Goal: Entertainment & Leisure: Consume media (video, audio)

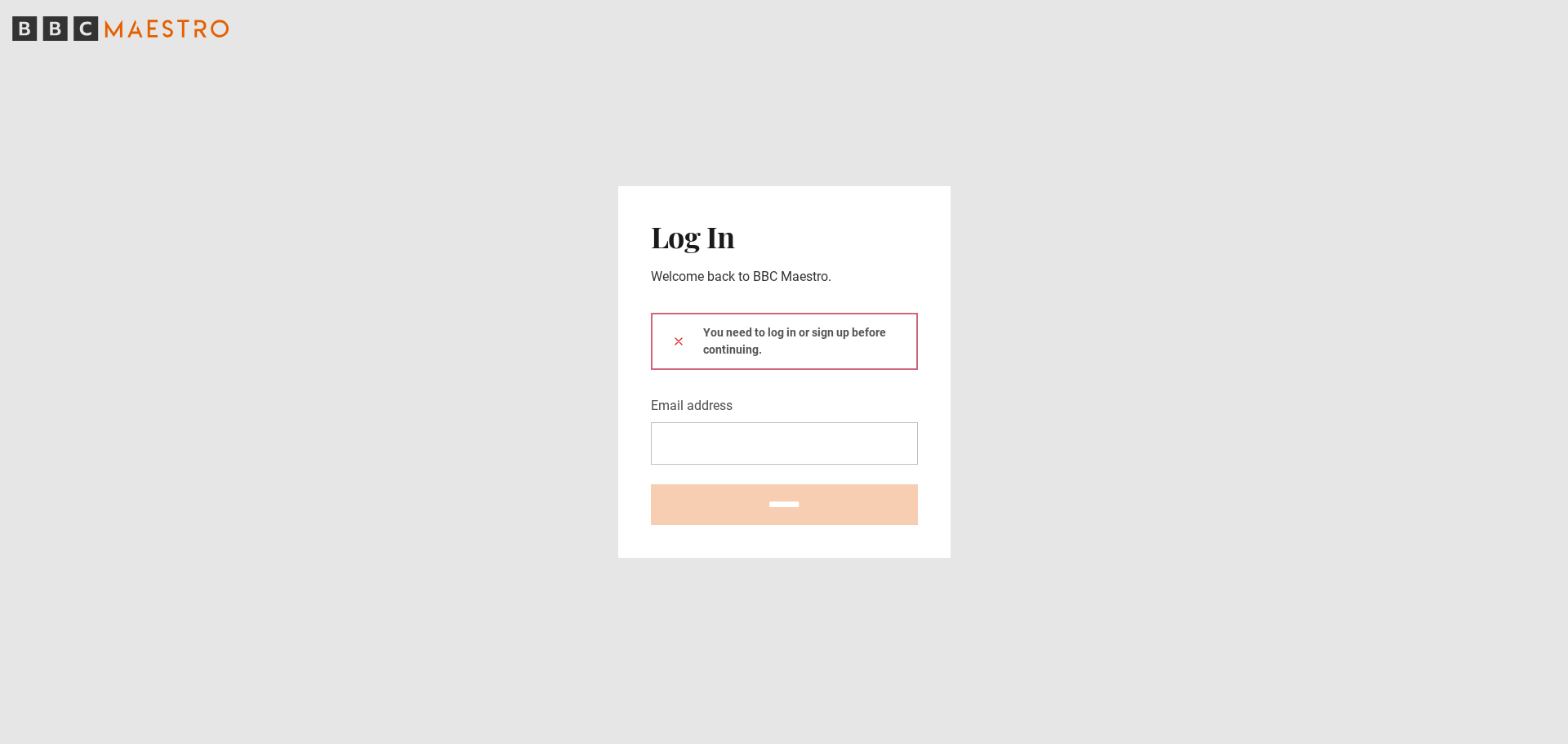
click at [813, 381] on div "You need to log in or sign up before continuing." at bounding box center [784, 354] width 267 height 84
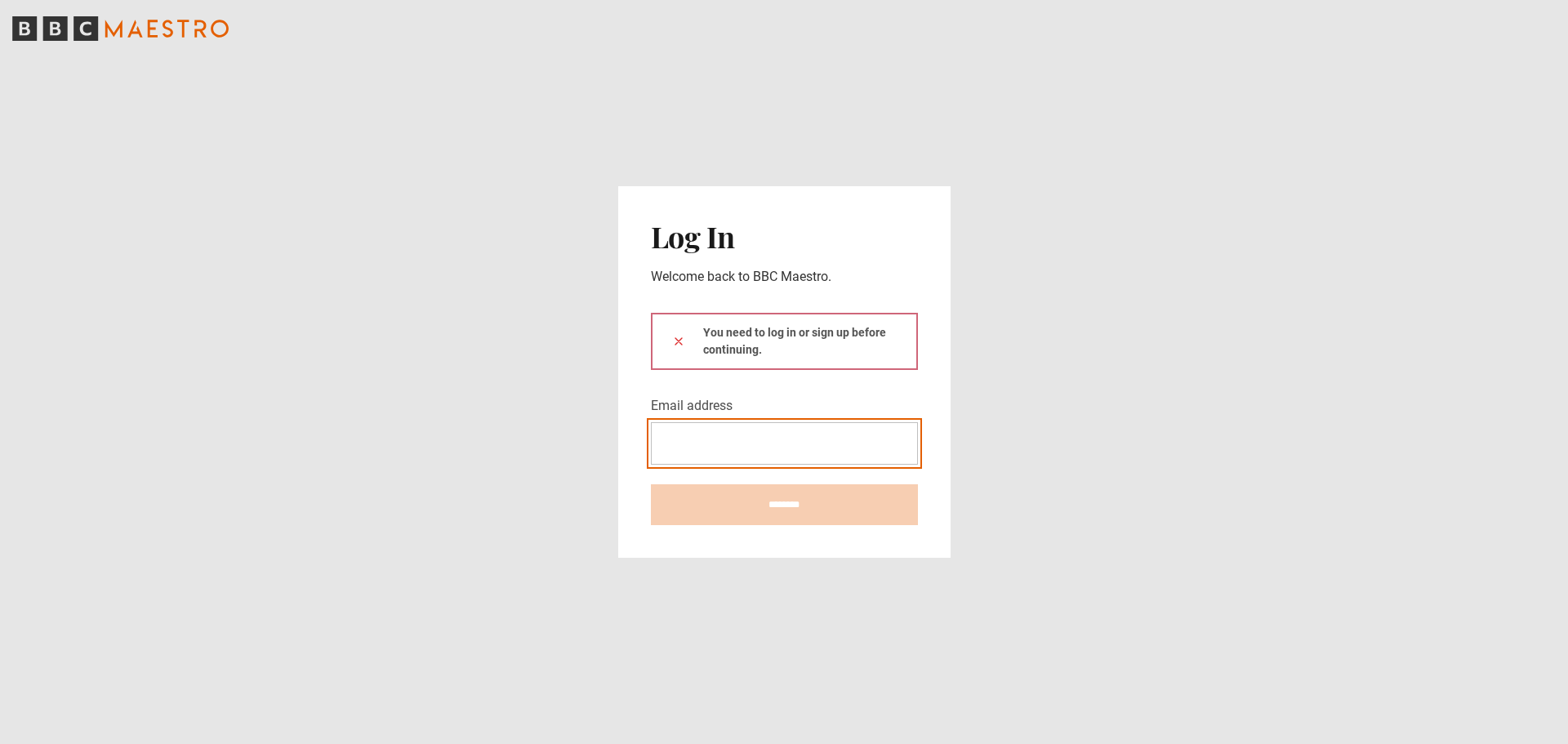
click at [706, 445] on input "Email address" at bounding box center [784, 444] width 267 height 43
type input "**********"
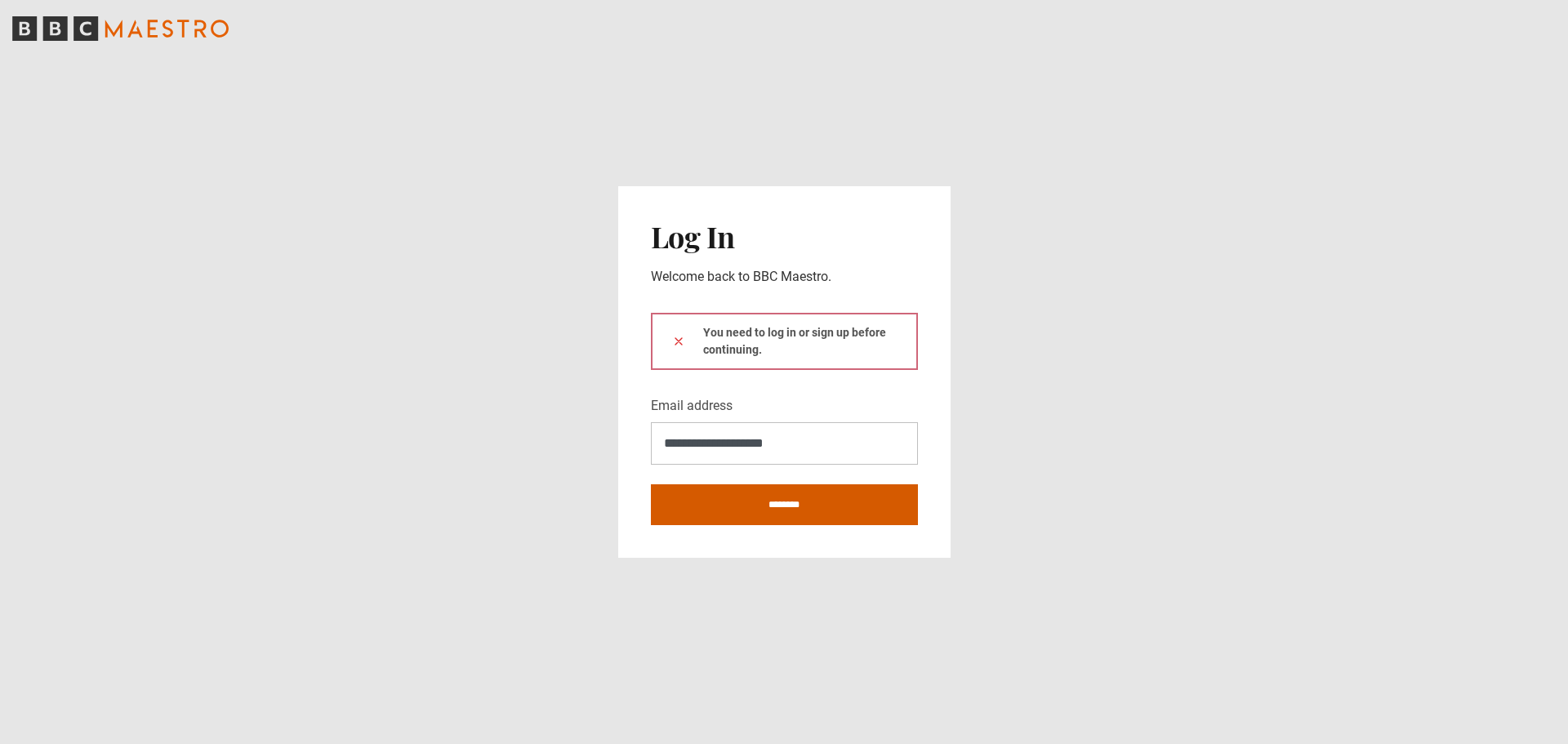
click at [801, 506] on input "********" at bounding box center [784, 504] width 267 height 41
type input "**********"
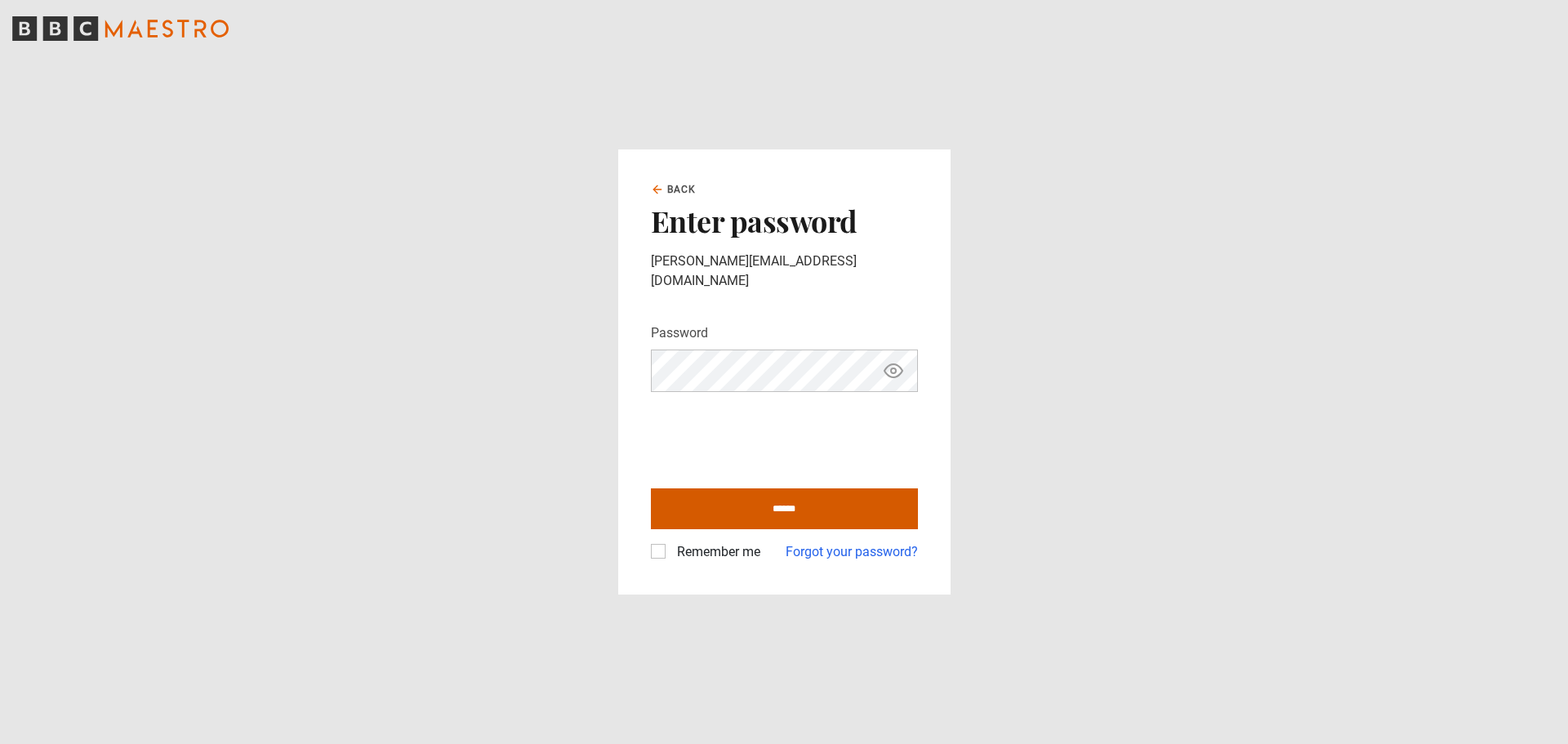
click at [779, 494] on input "******" at bounding box center [784, 509] width 267 height 41
type input "**********"
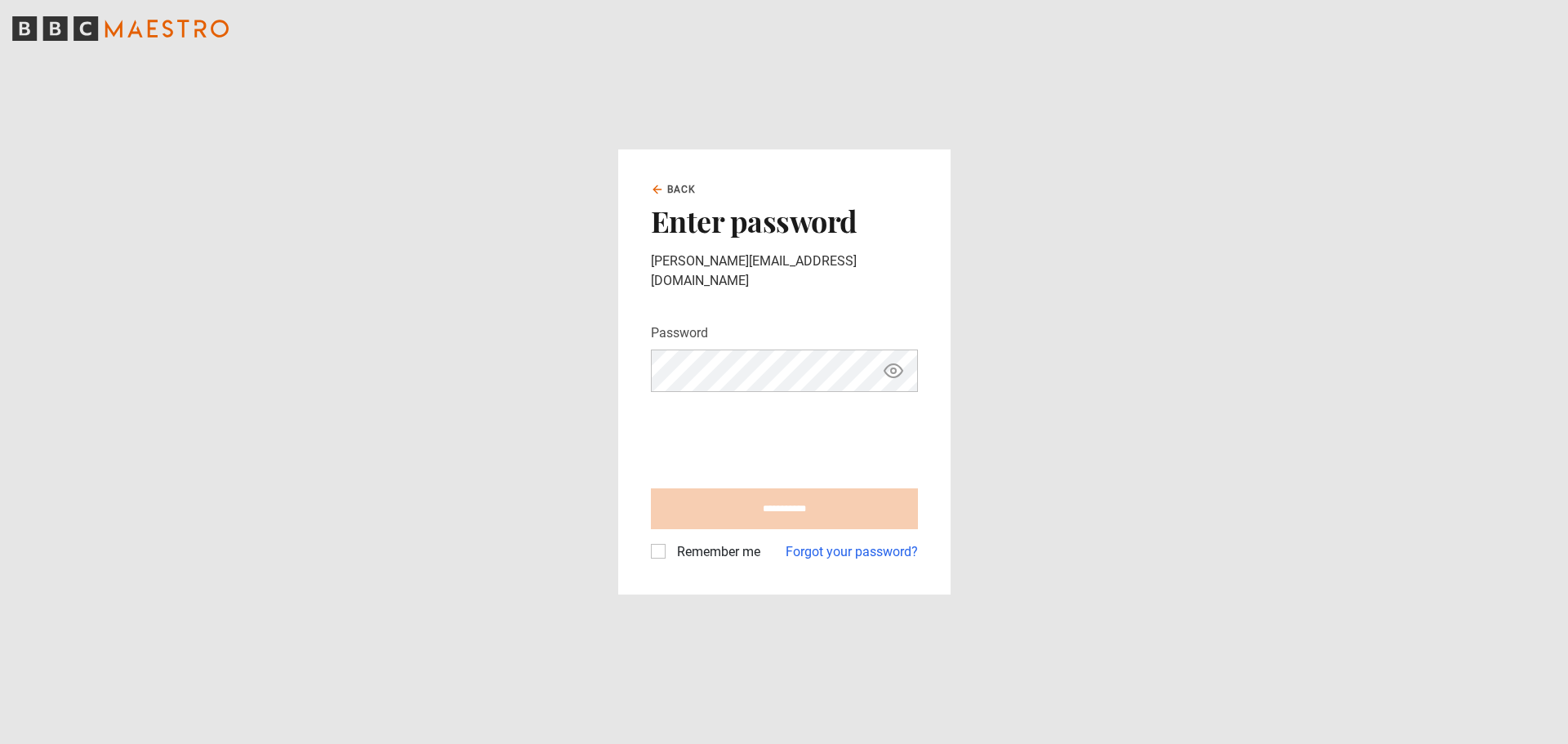
click at [671, 542] on label "Remember me" at bounding box center [715, 551] width 90 height 20
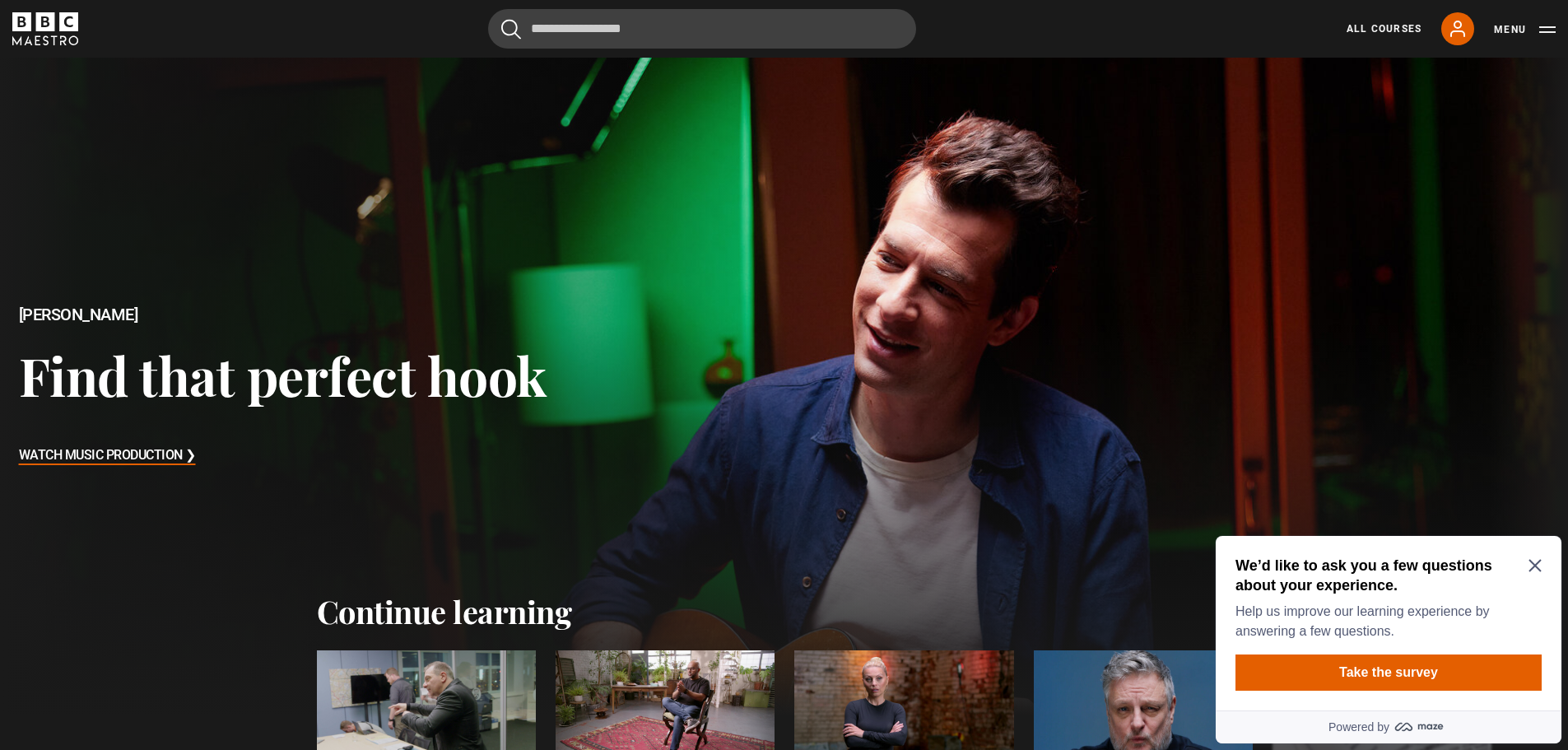
click at [1539, 562] on icon "Close Maze Prompt" at bounding box center [1534, 566] width 12 height 12
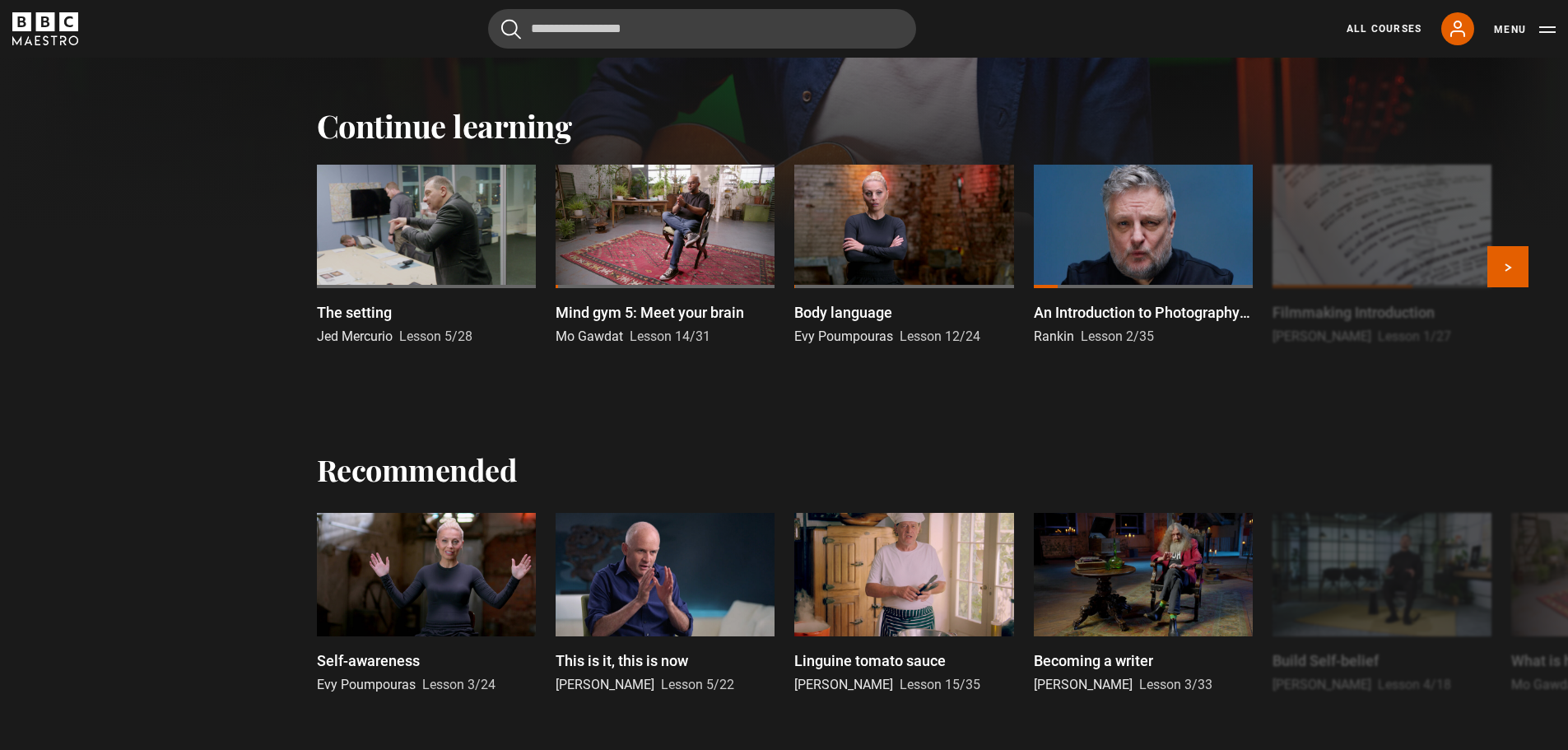
scroll to position [494, 0]
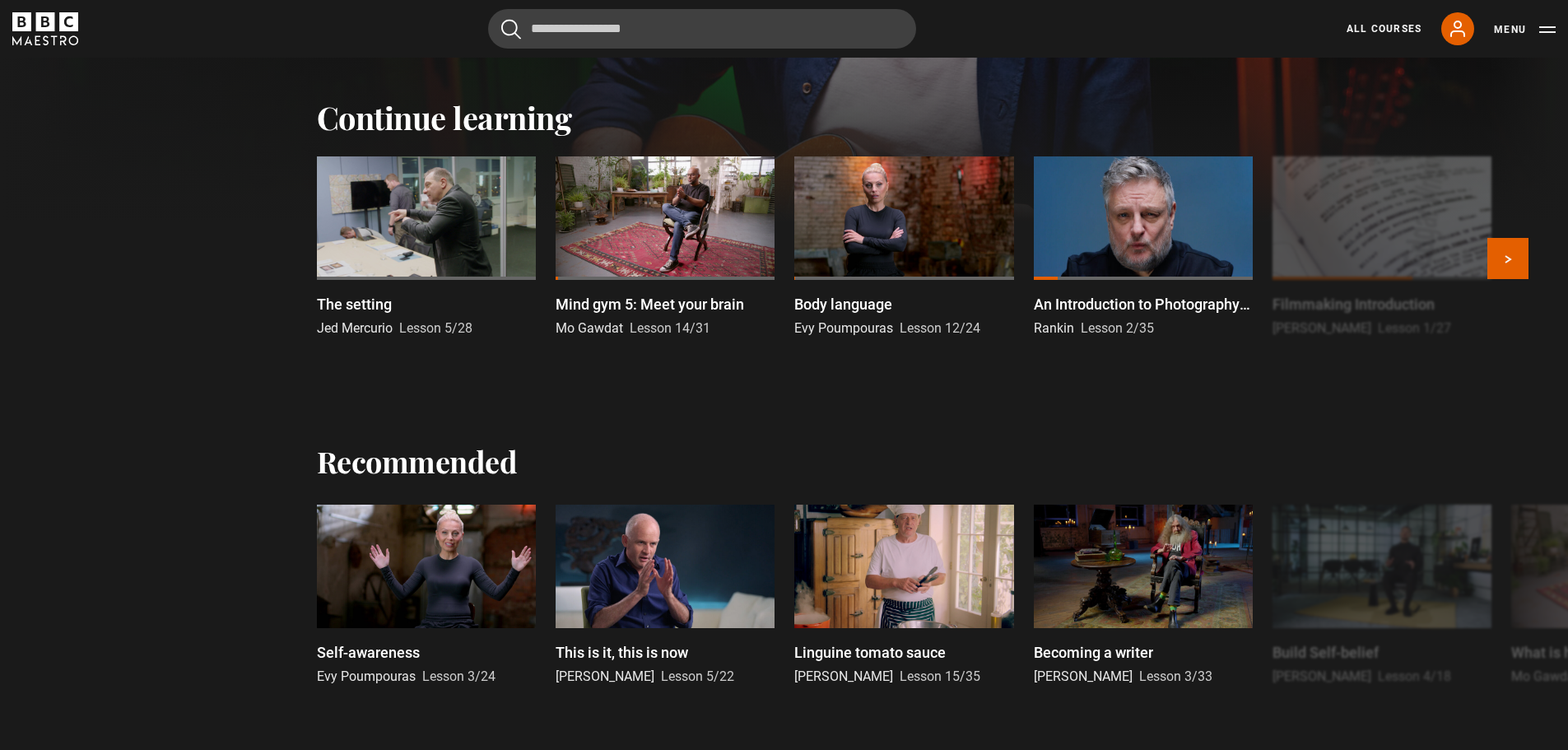
click at [894, 221] on div at bounding box center [903, 218] width 219 height 124
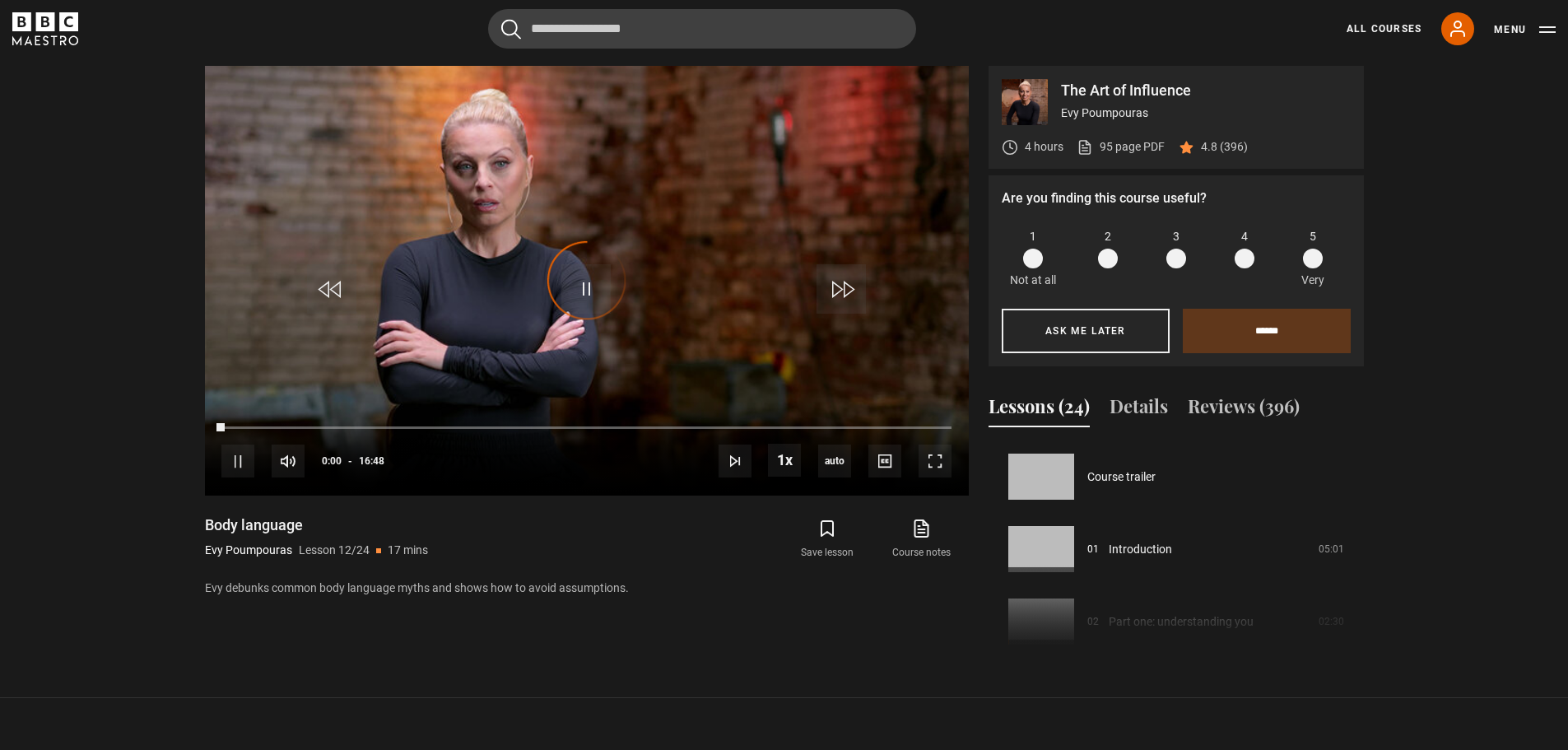
scroll to position [796, 0]
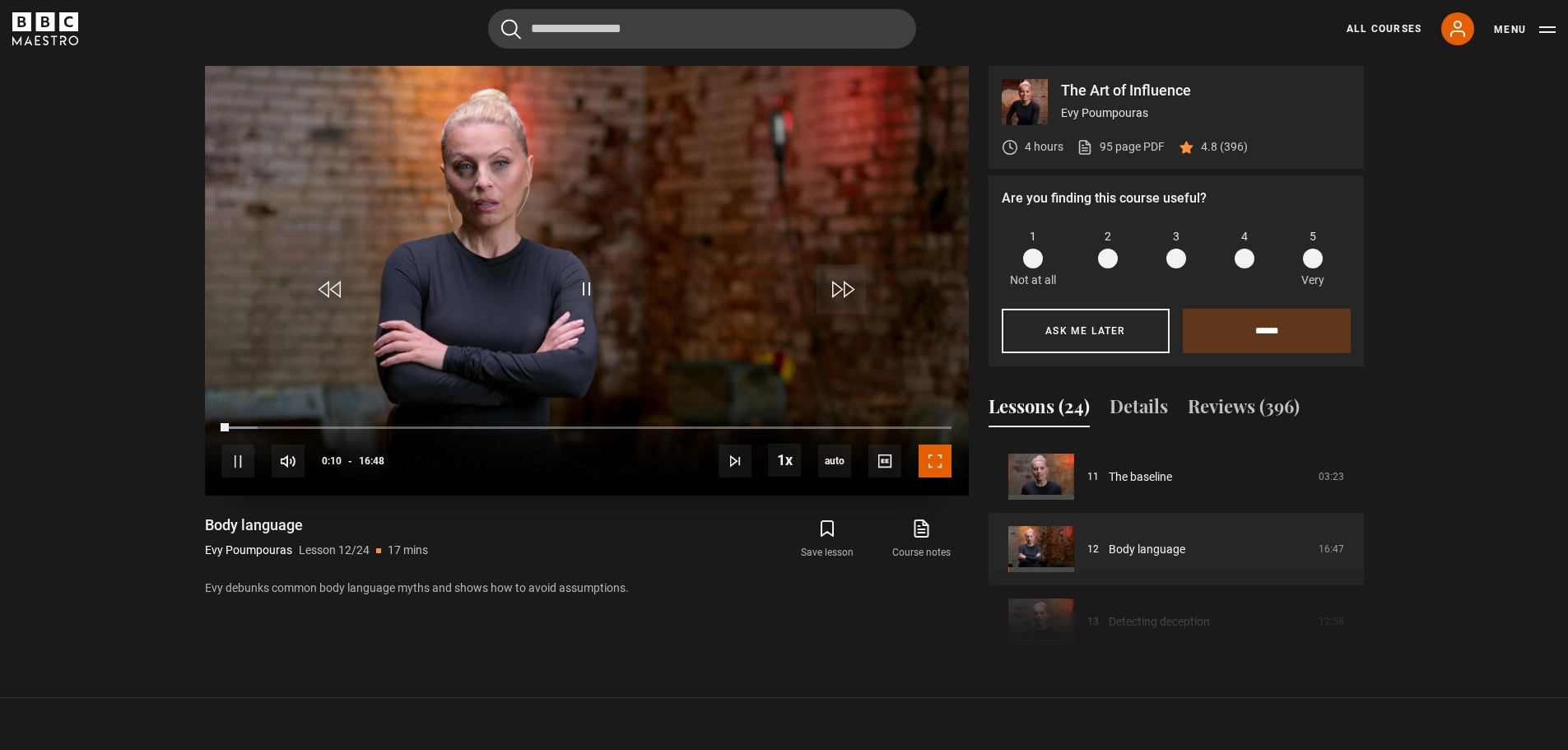
click at [935, 458] on span "Video Player" at bounding box center [935, 461] width 33 height 33
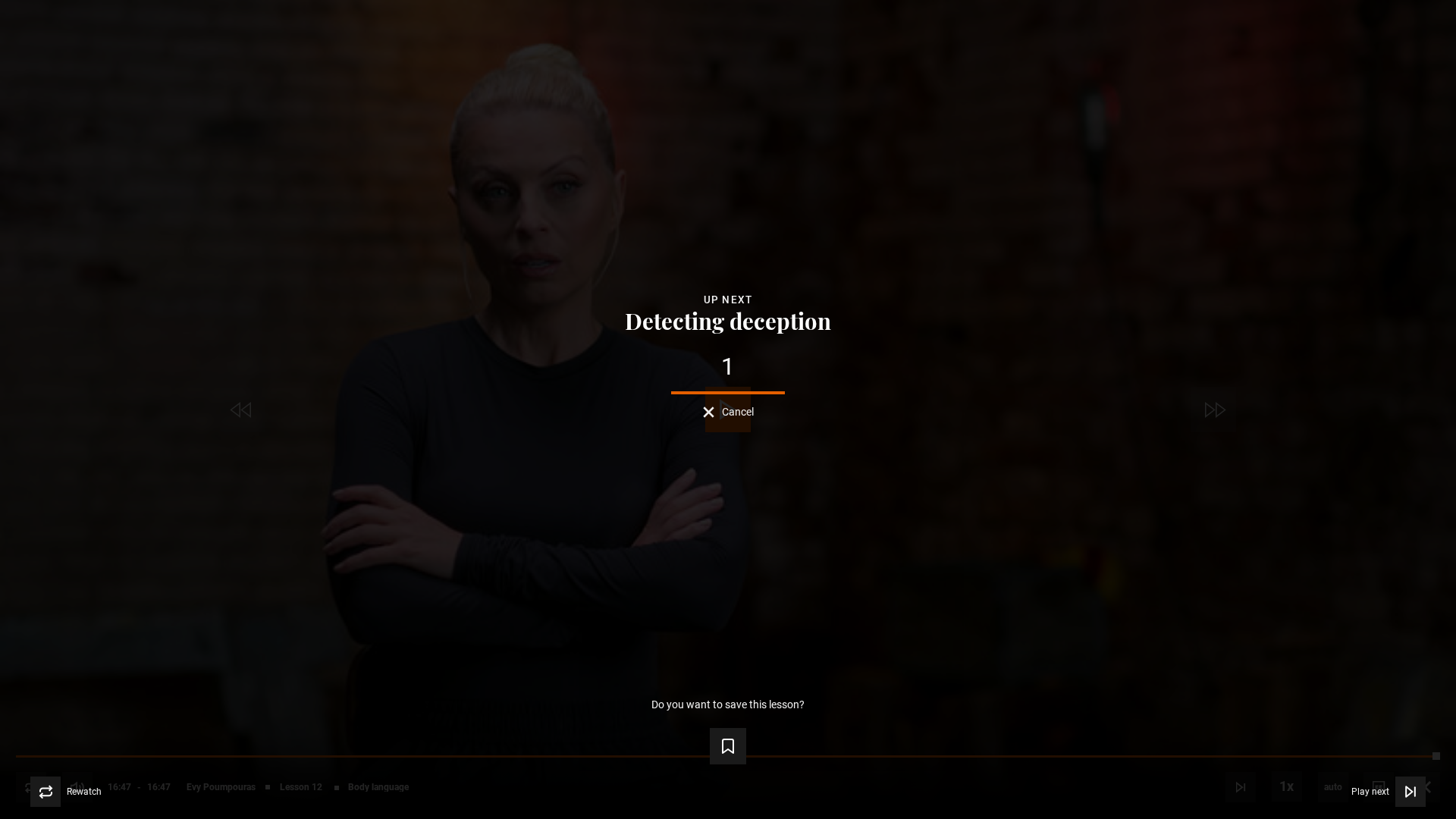
click at [905, 641] on div "Lesson Completed Up next Detecting deception 1 Cancel Do you want to save this …" at bounding box center [728, 409] width 1456 height 819
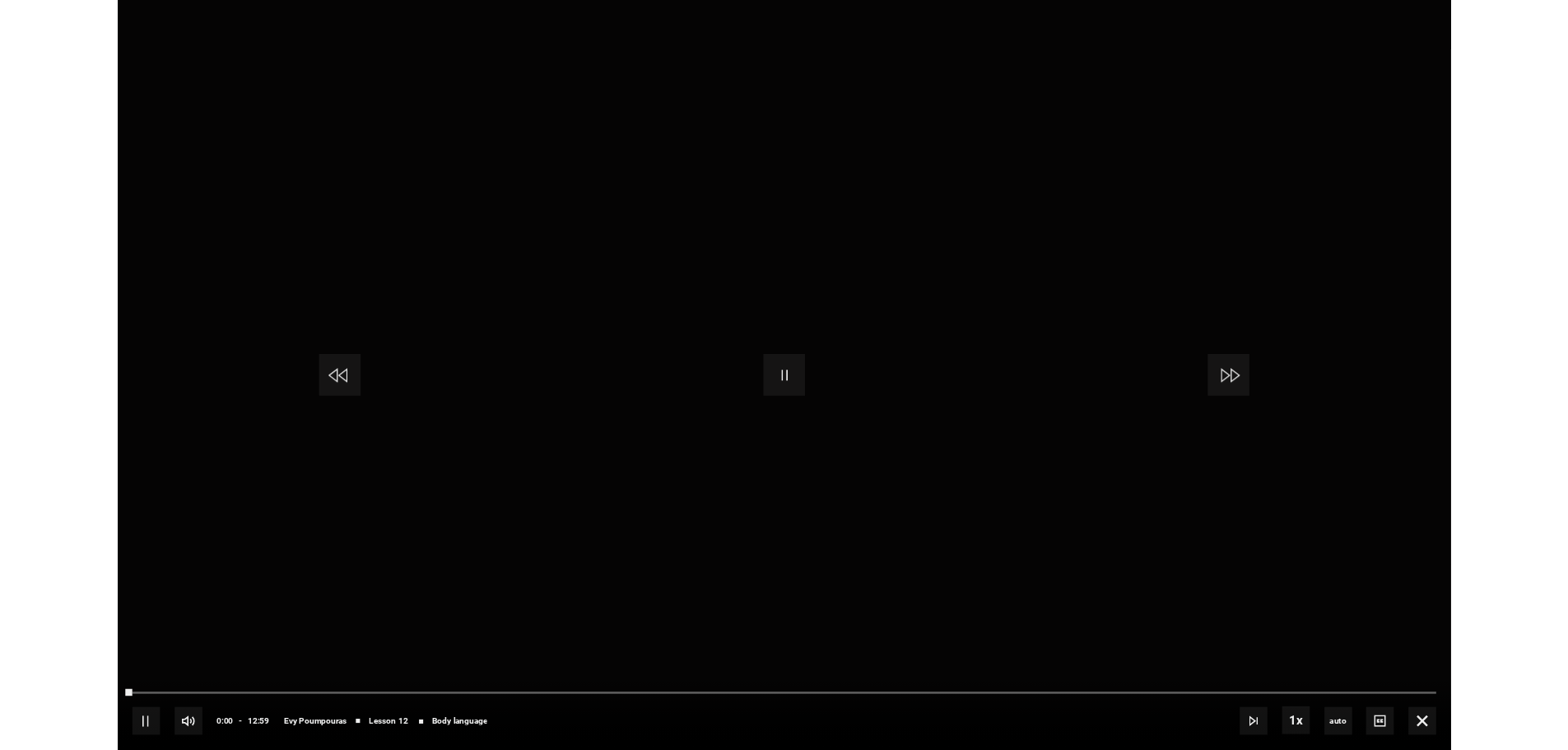
scroll to position [949, 0]
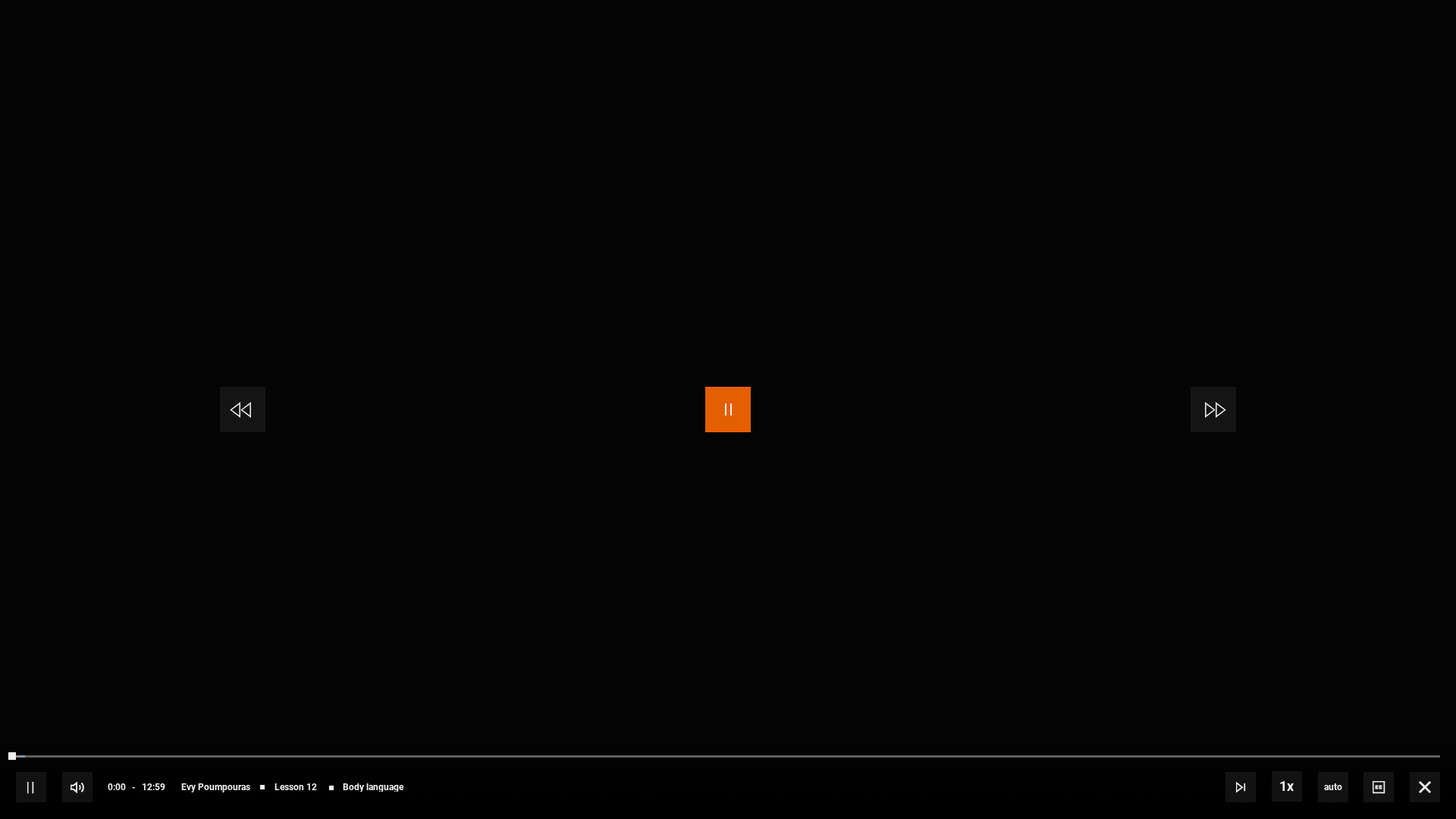
click at [728, 407] on span "Video Player" at bounding box center [728, 409] width 45 height 45
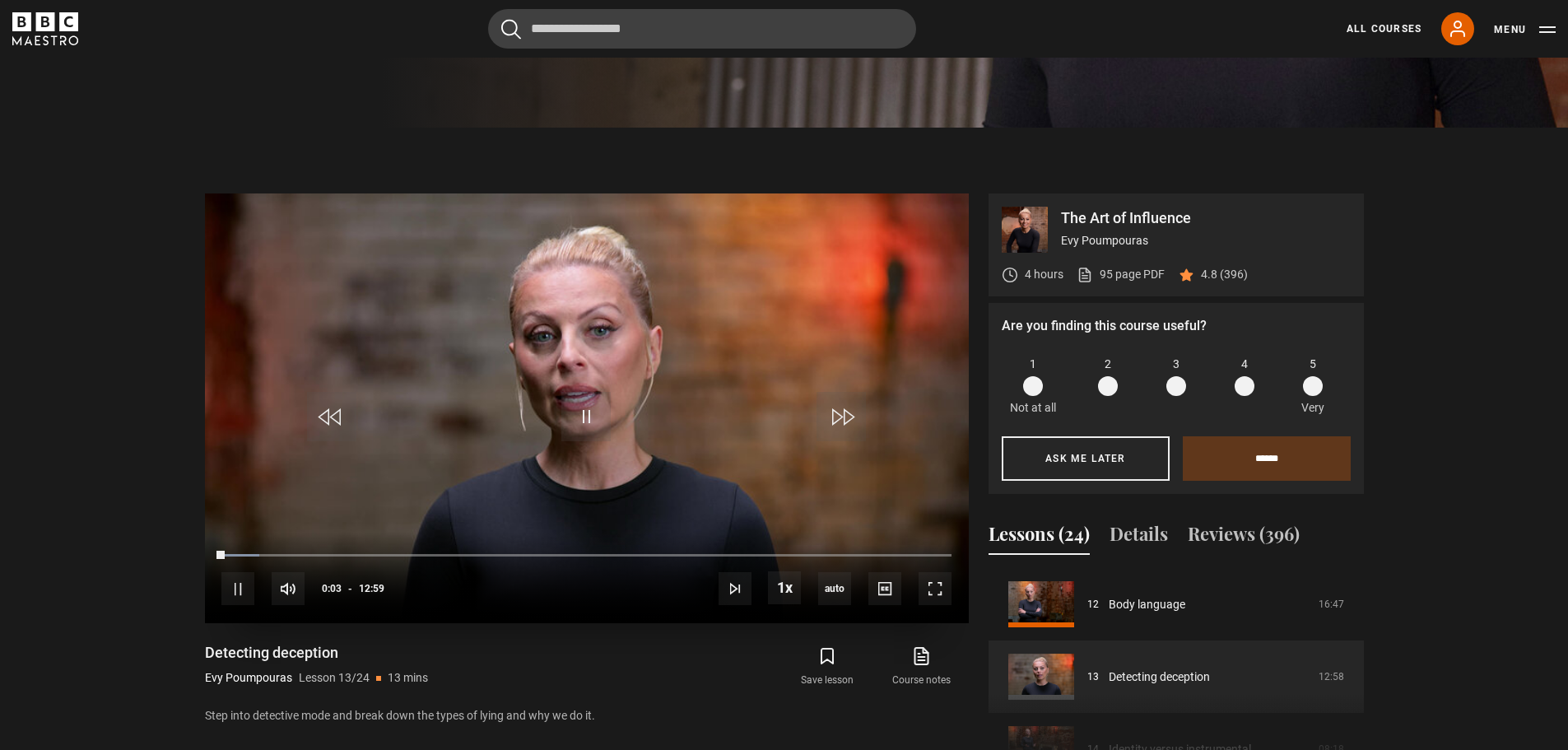
scroll to position [620, 0]
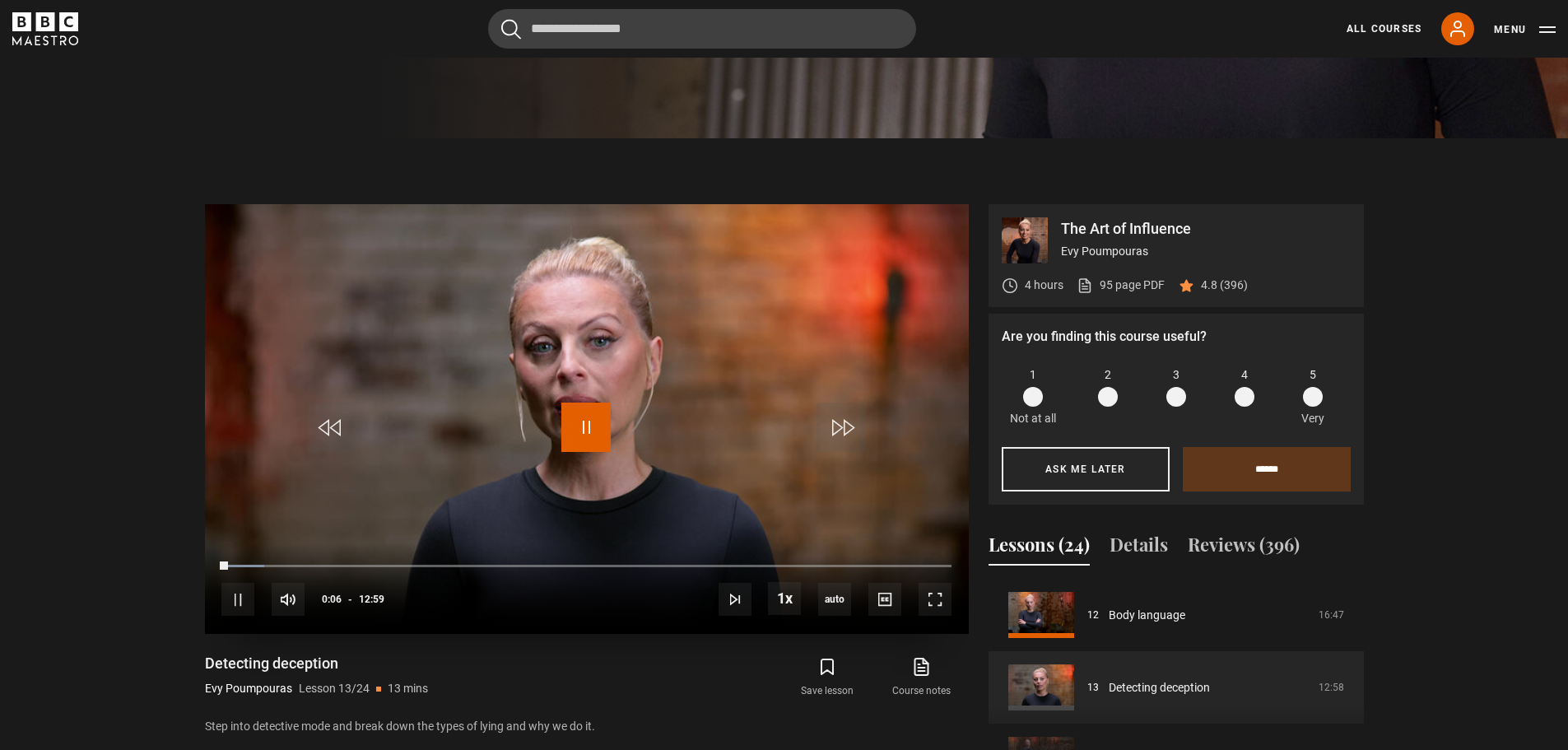
click at [584, 423] on span "Video Player" at bounding box center [586, 427] width 49 height 49
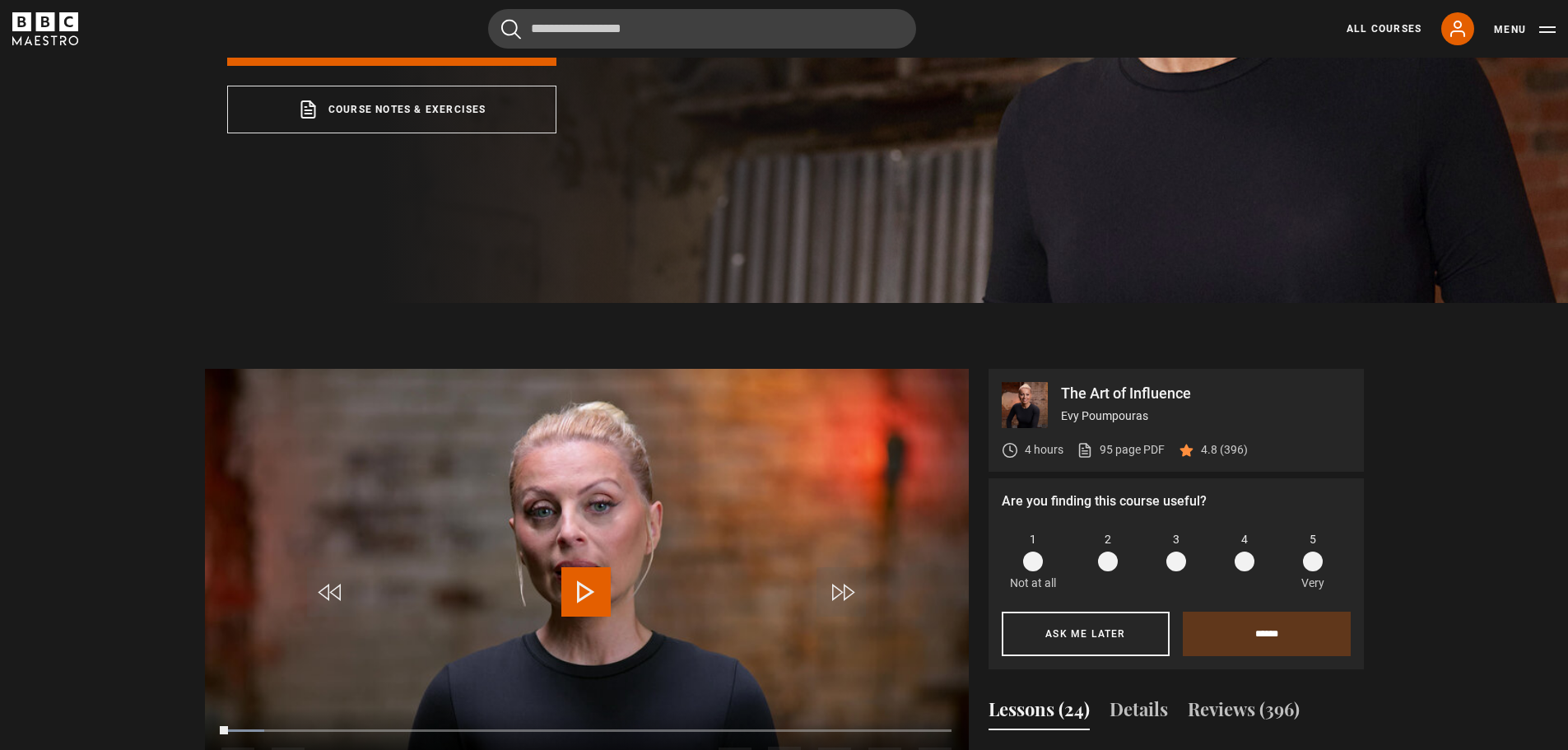
scroll to position [372, 0]
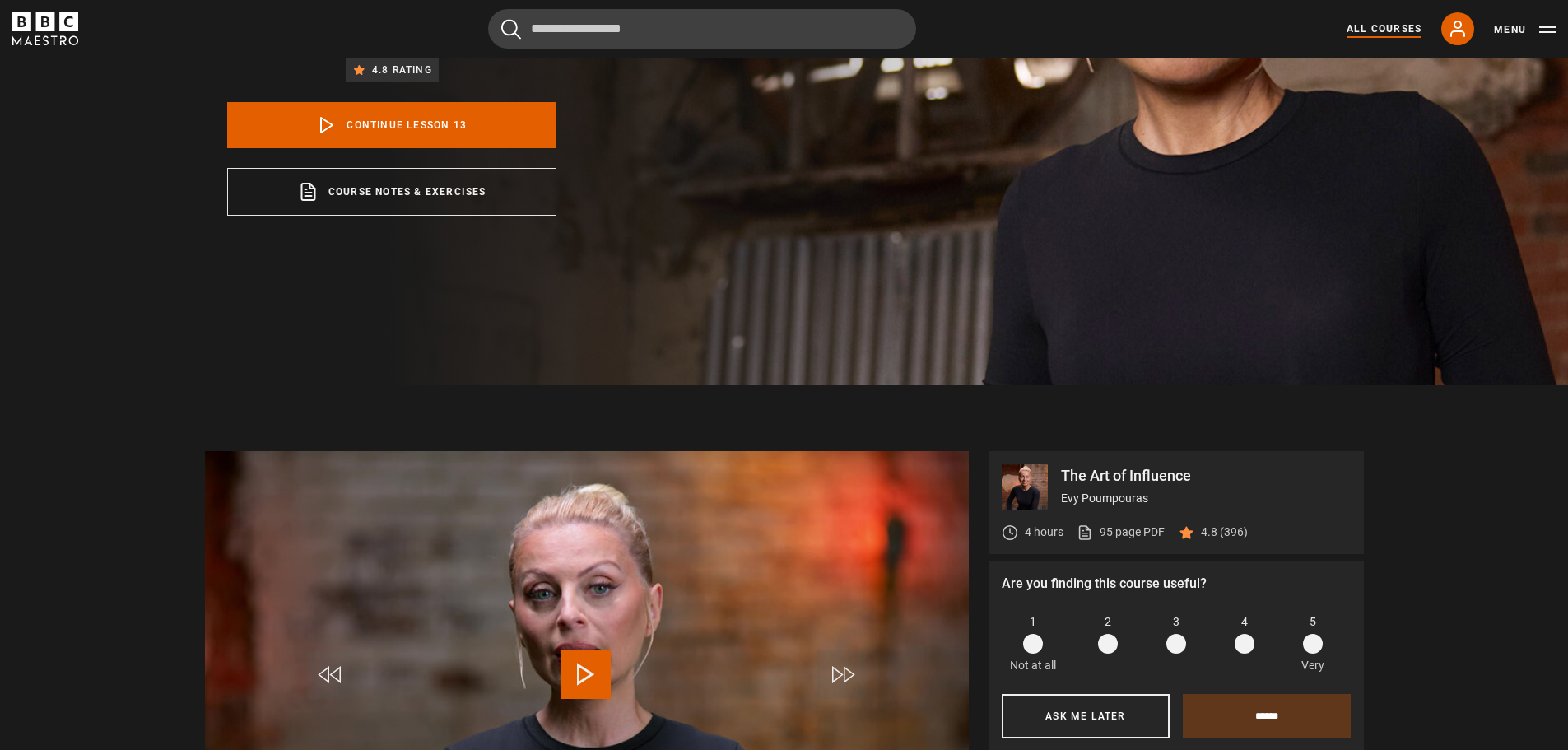
click at [1386, 24] on link "All Courses" at bounding box center [1384, 28] width 75 height 15
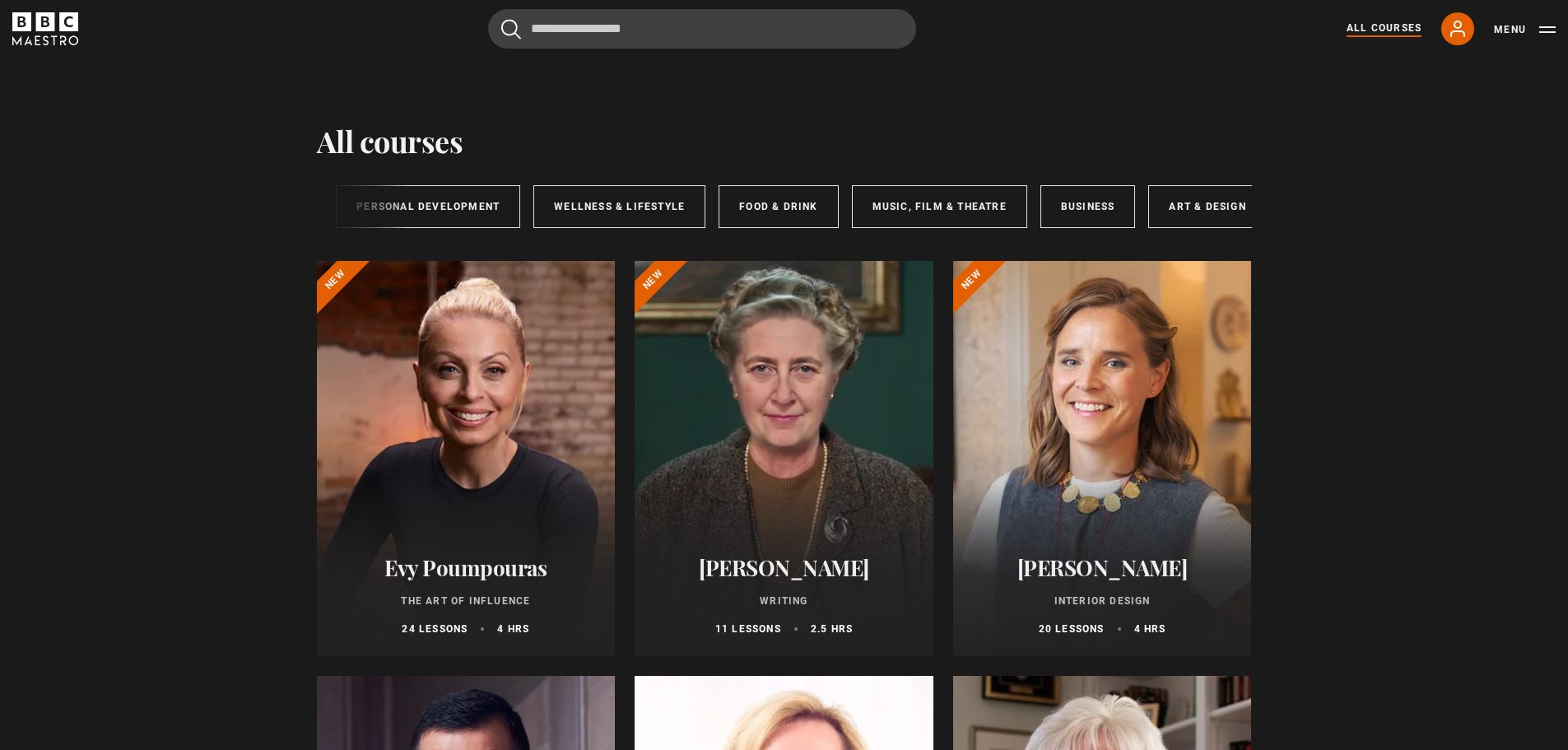
scroll to position [0, 274]
click at [1193, 201] on link "Art & Design" at bounding box center [1187, 206] width 118 height 43
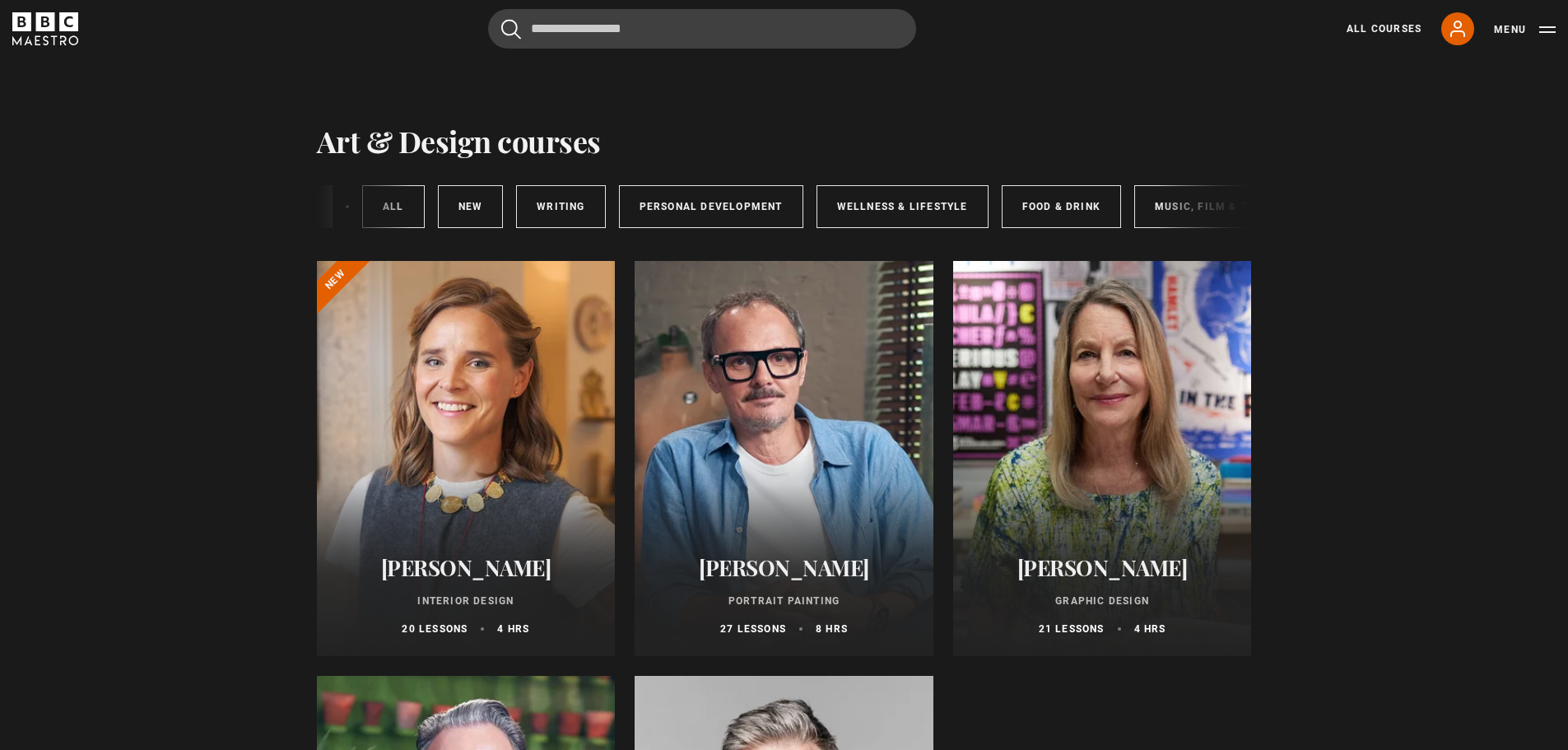
scroll to position [0, 274]
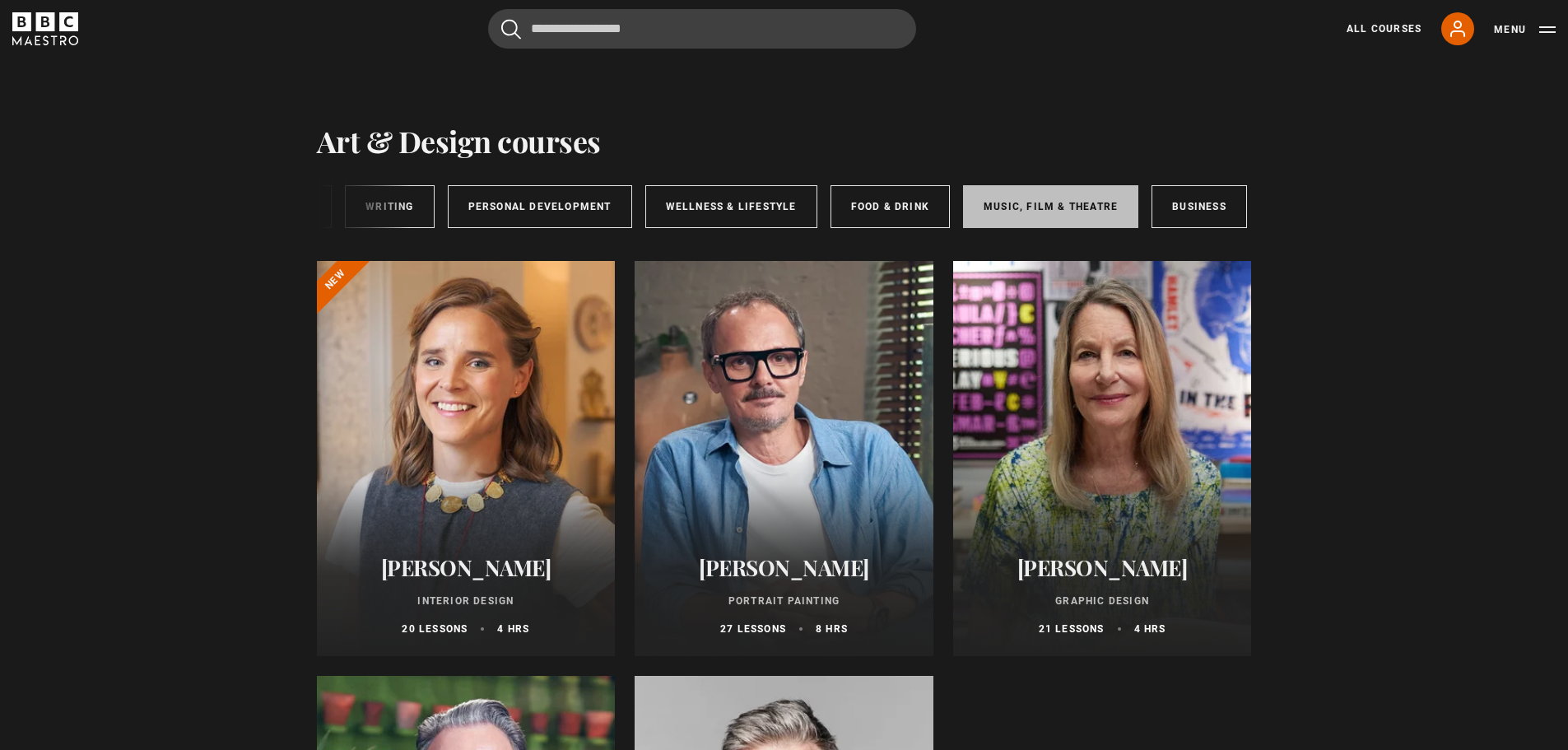
click at [1052, 206] on link "Music, Film & Theatre" at bounding box center [1051, 206] width 175 height 43
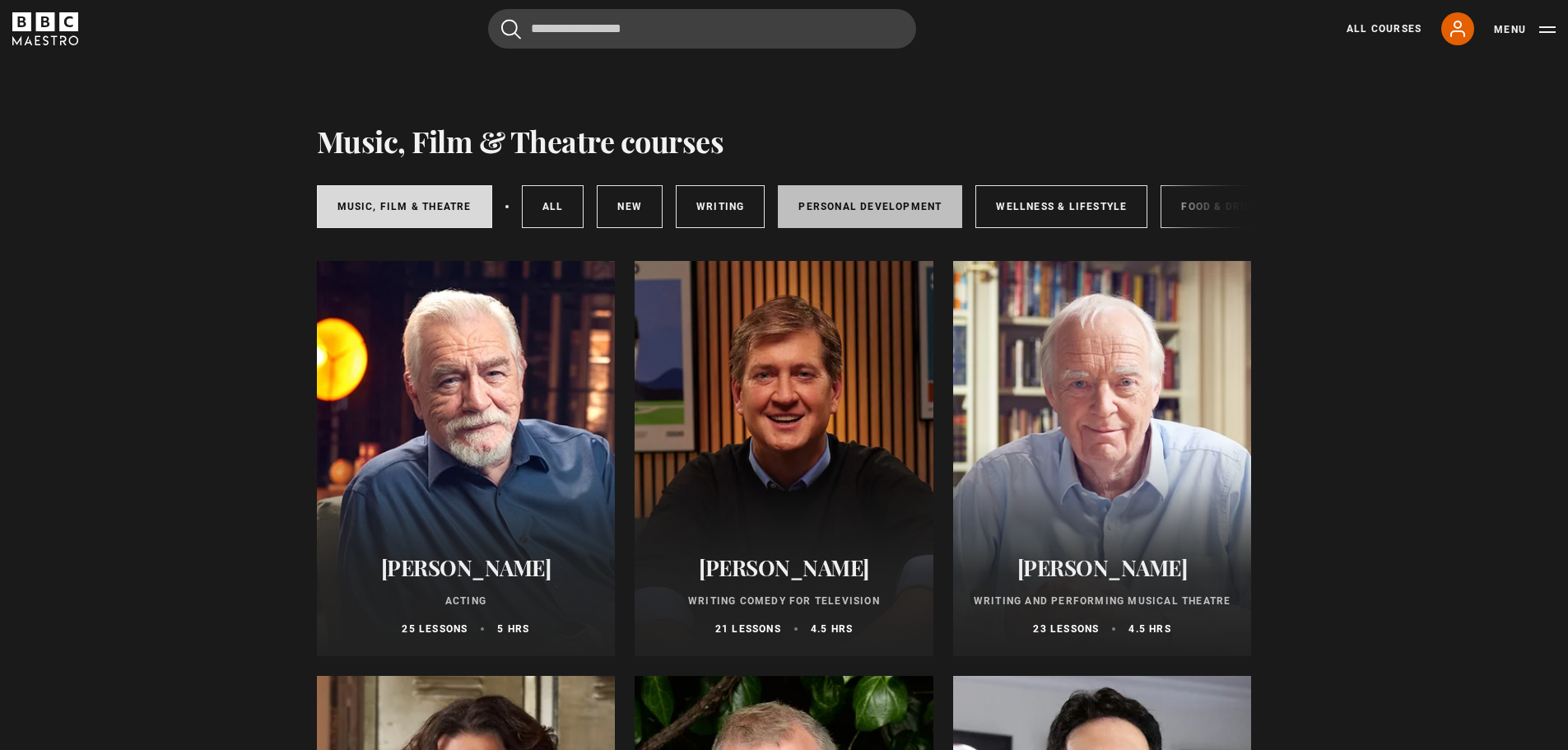
click at [855, 206] on link "Personal Development" at bounding box center [870, 206] width 184 height 43
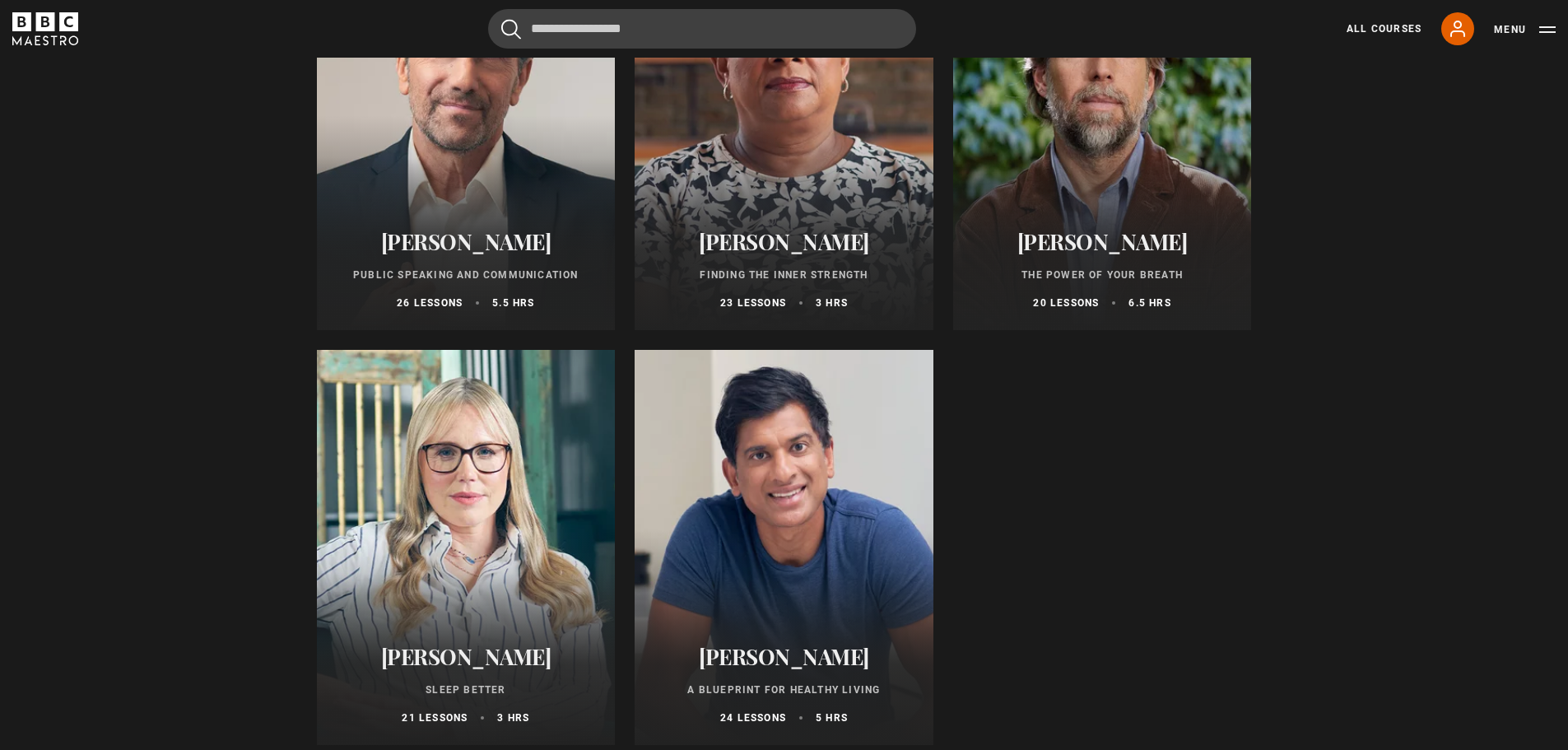
scroll to position [659, 0]
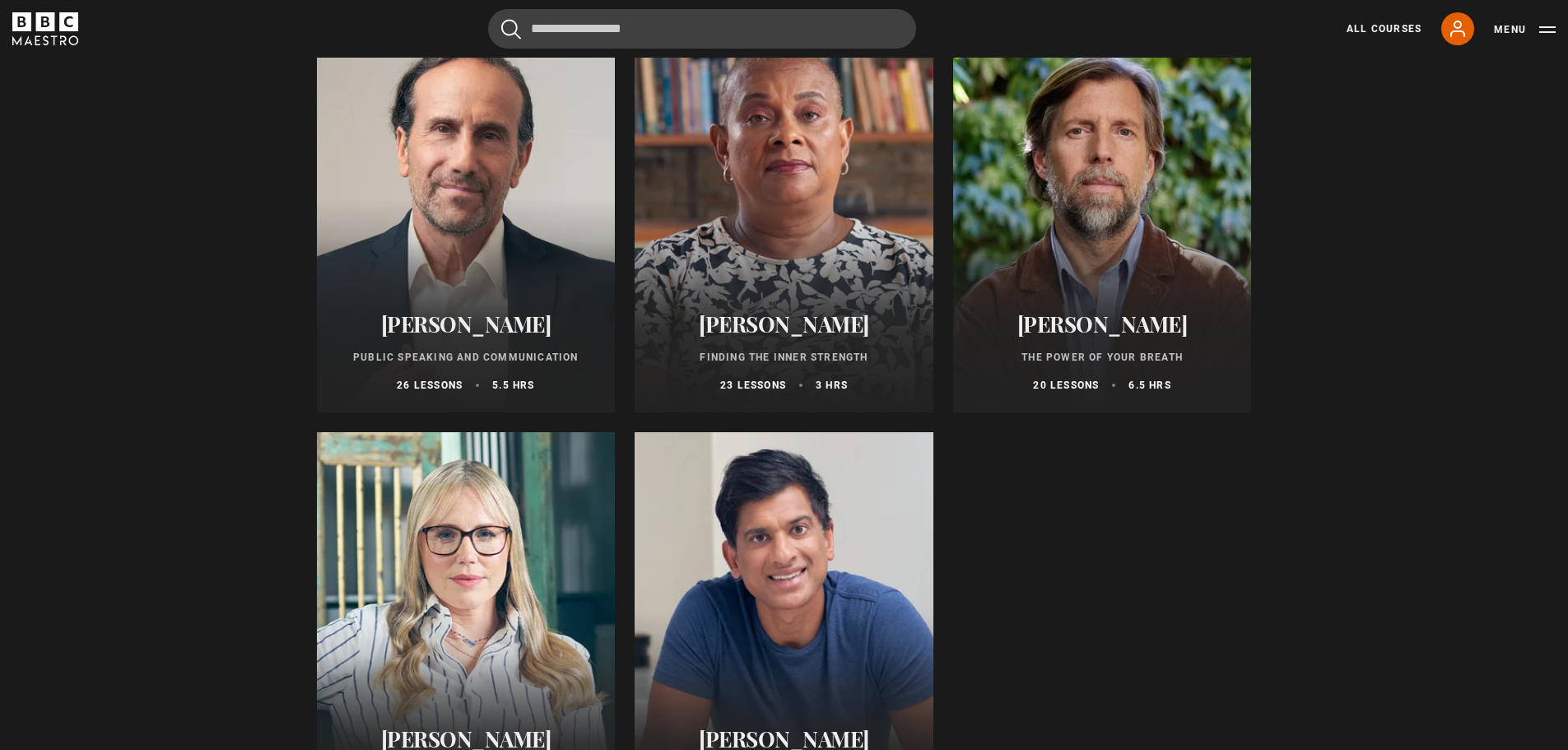
click at [456, 273] on div at bounding box center [465, 214] width 298 height 395
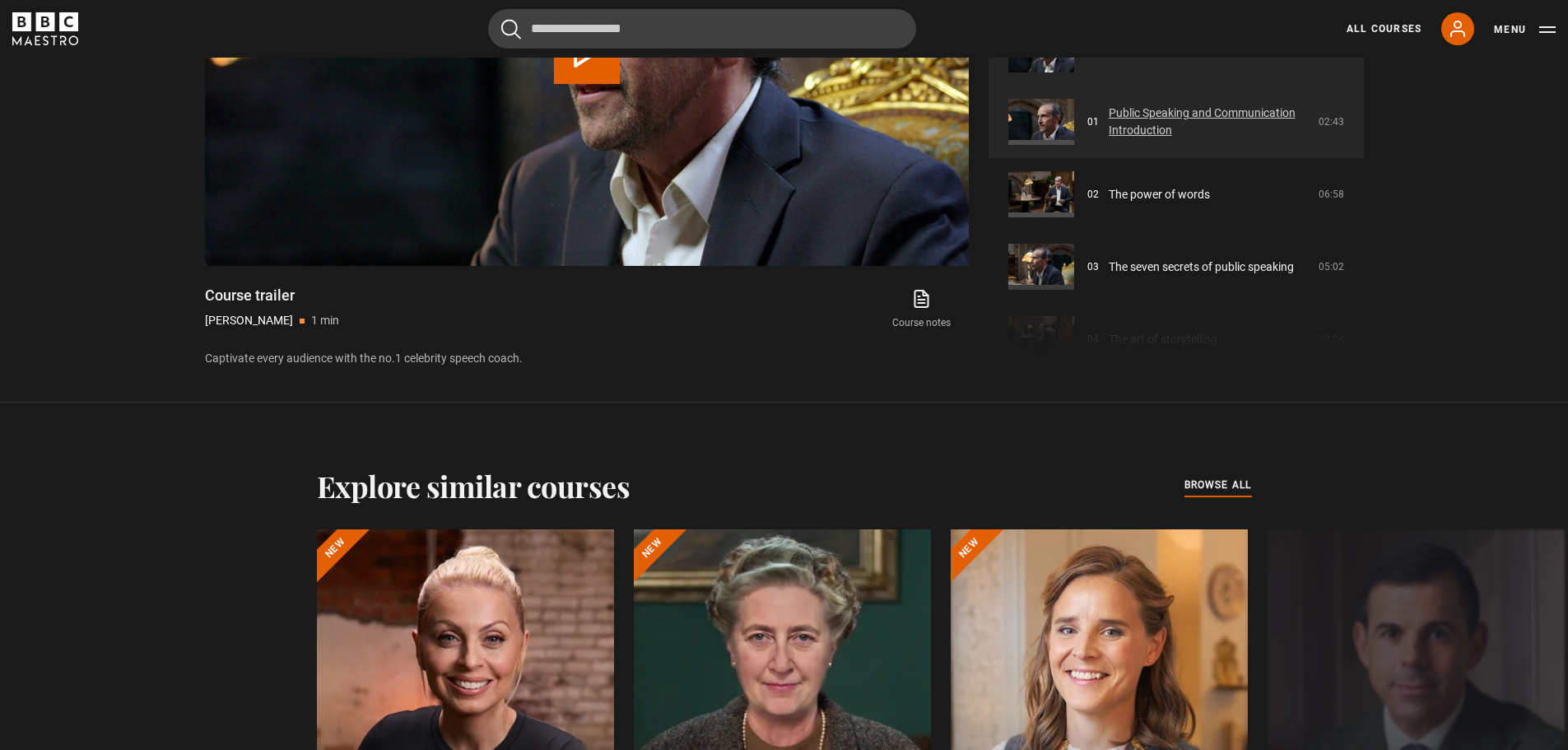
click at [1158, 112] on link "Public Speaking and Communication Introduction" at bounding box center [1208, 122] width 200 height 34
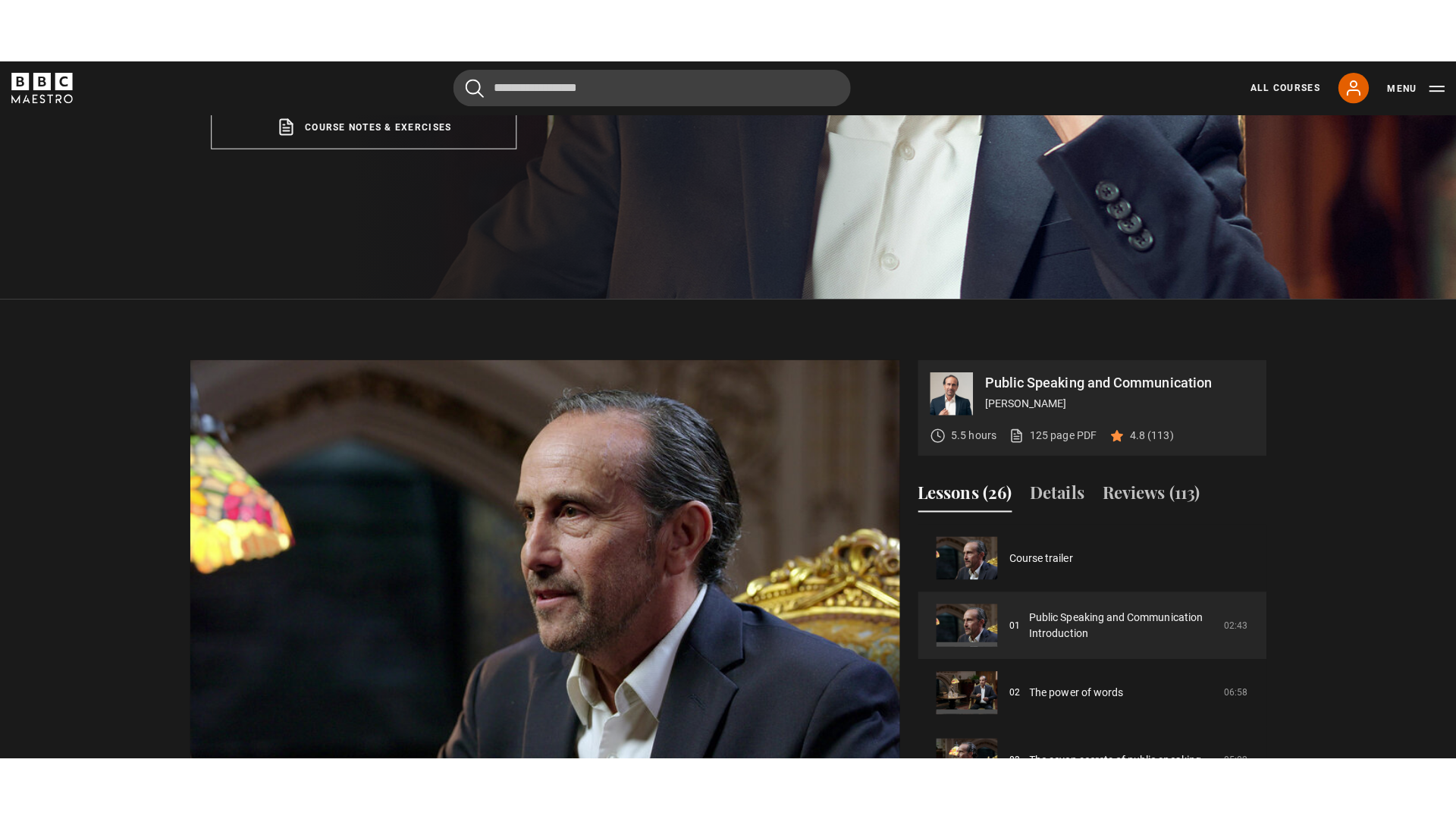
scroll to position [623, 0]
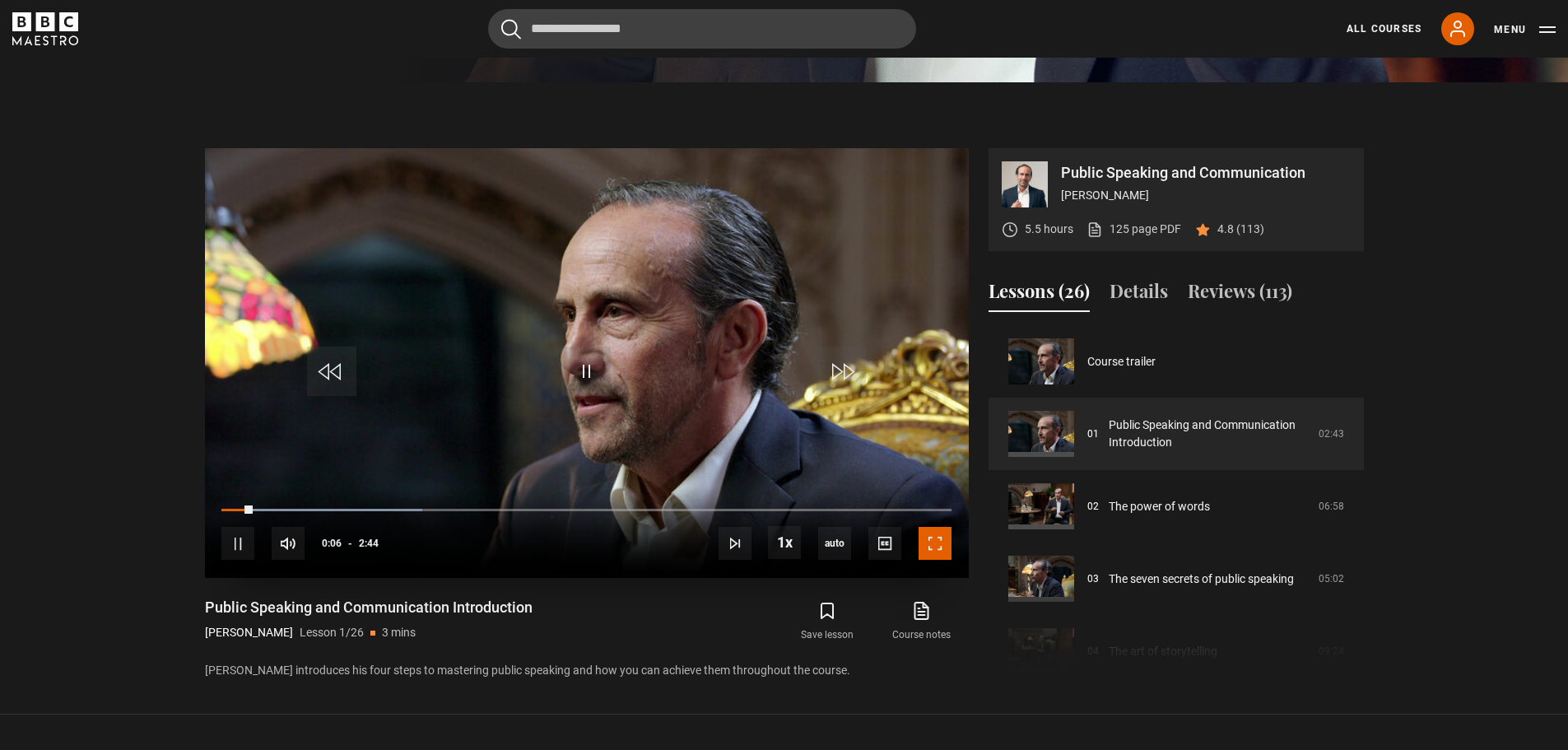
click at [932, 543] on span "Video Player" at bounding box center [935, 543] width 33 height 33
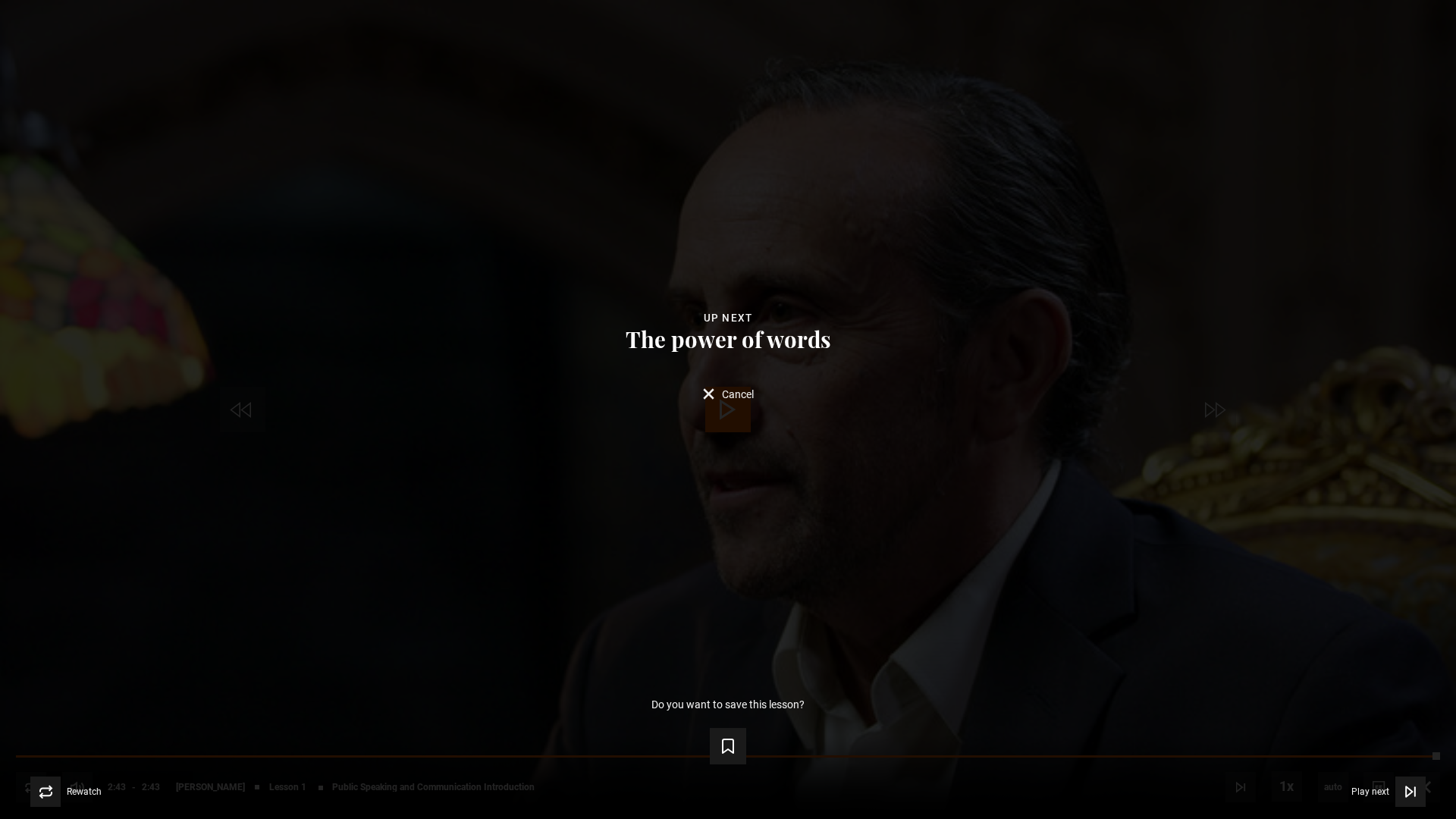
click at [1426, 691] on div "Rewatch Rewatch Play next Play next" at bounding box center [728, 792] width 1408 height 30
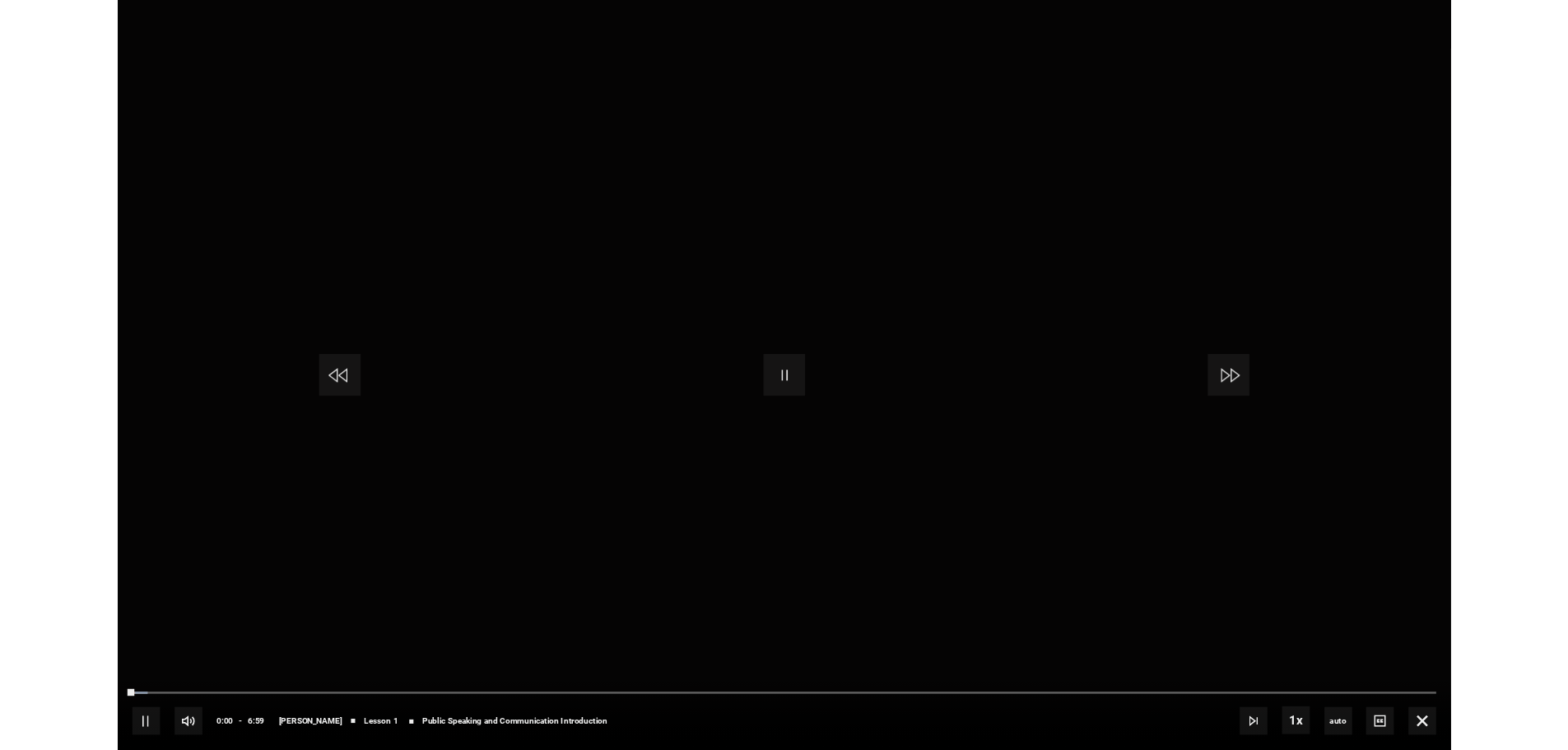
scroll to position [897, 0]
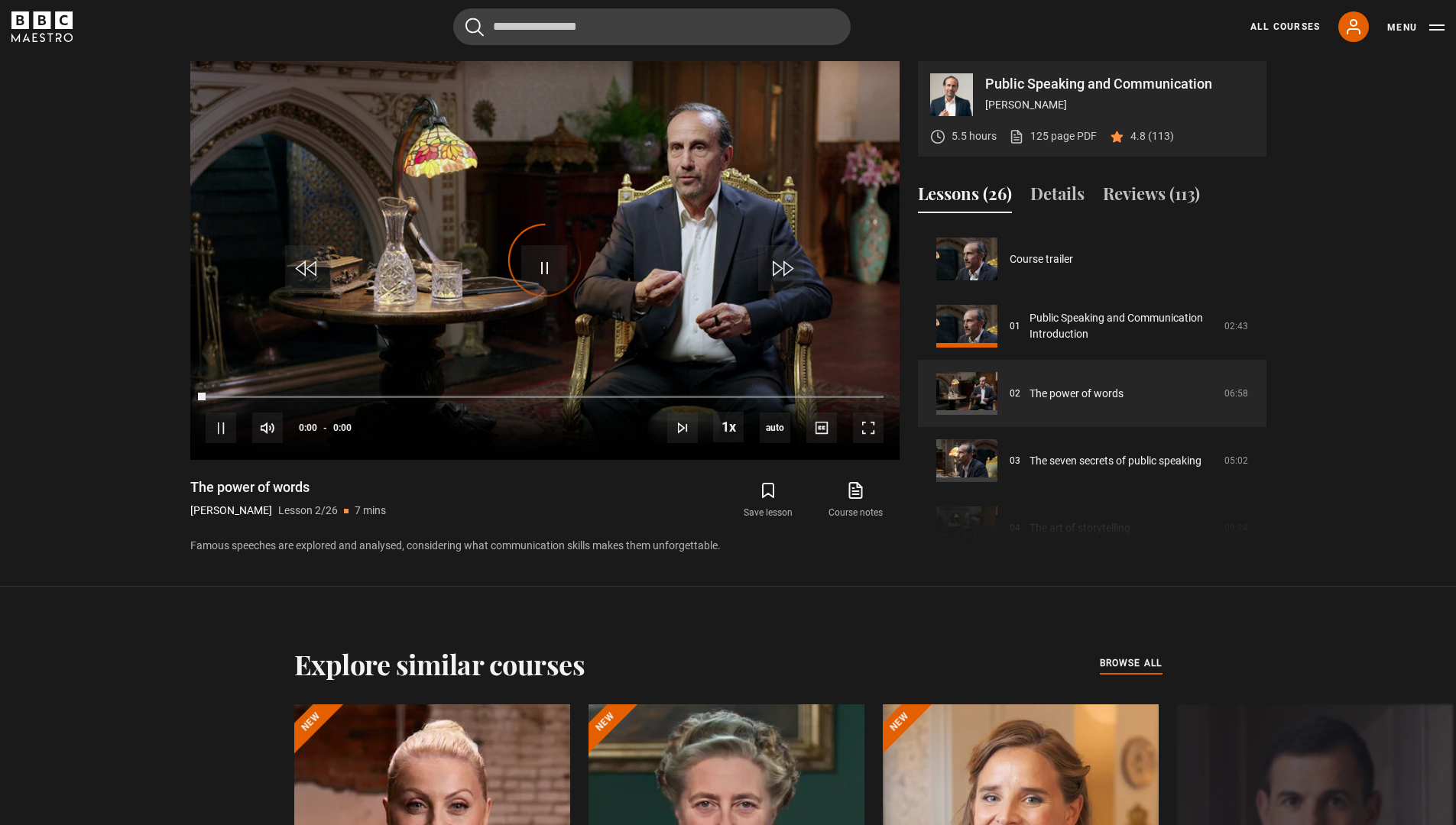
click at [732, 317] on video-js "Video Player is loading. Play Lesson The power of words 10s Skip Back 10 second…" at bounding box center [545, 261] width 709 height 399
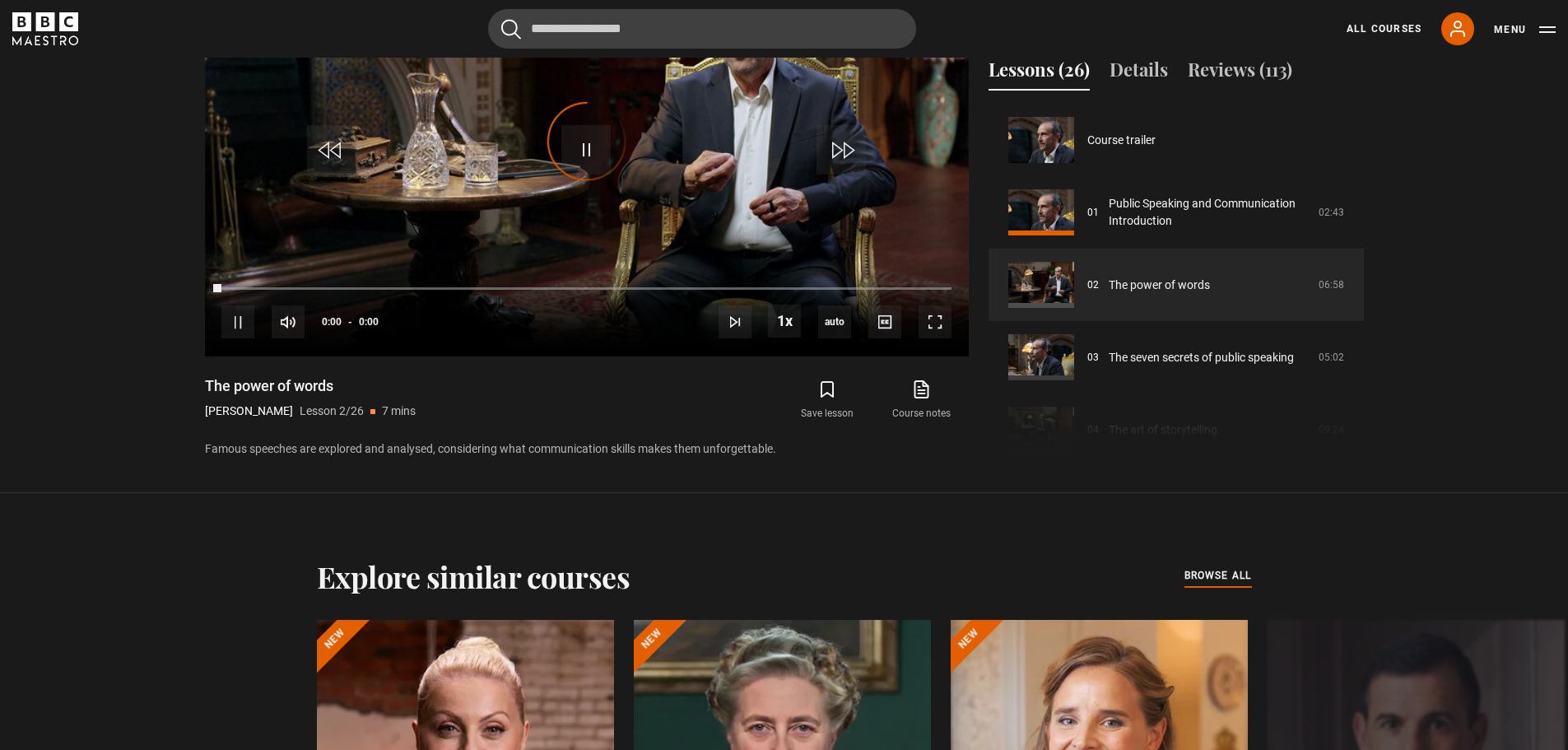
scroll to position [72, 0]
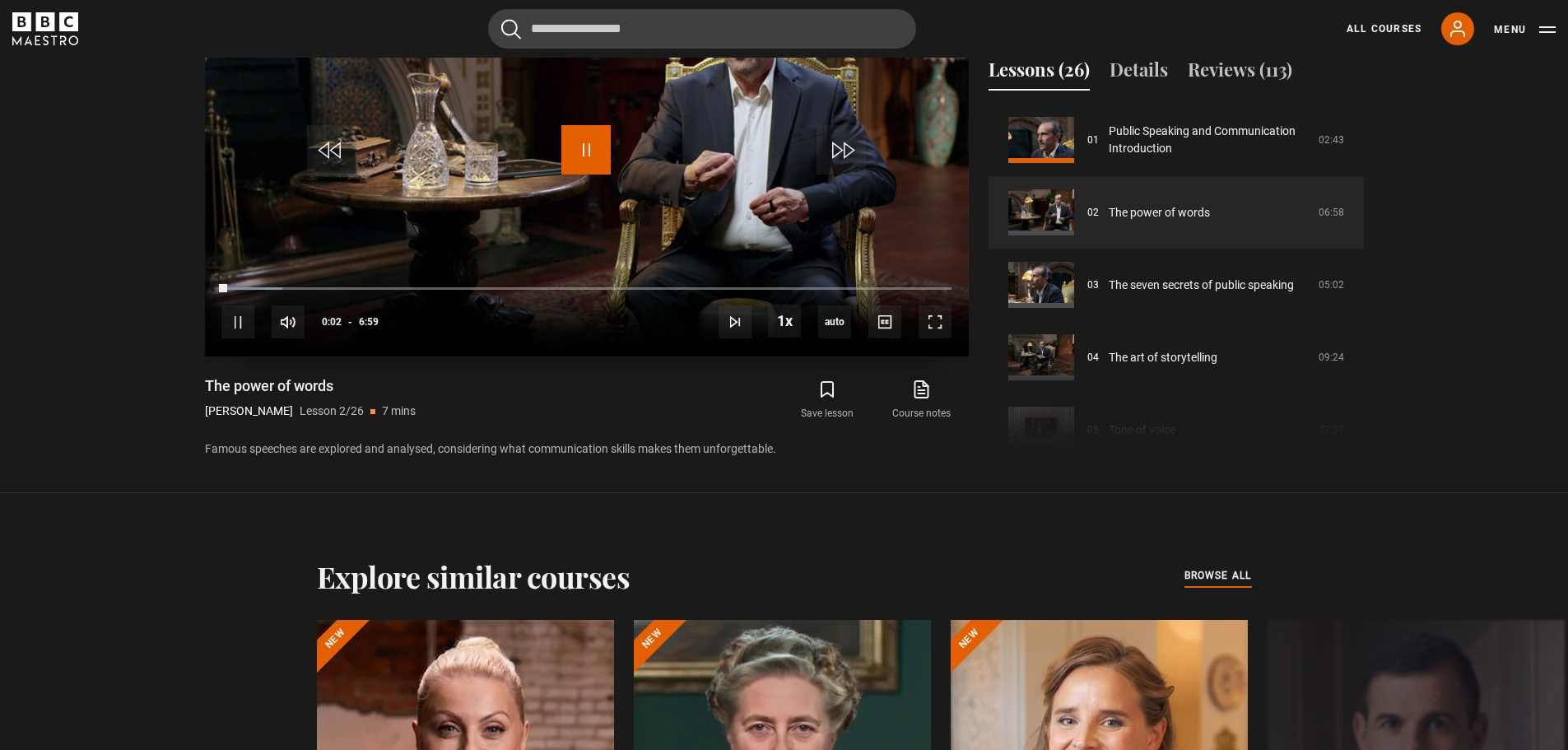
click at [583, 145] on span "Video Player" at bounding box center [586, 149] width 49 height 49
